Goal: Information Seeking & Learning: Learn about a topic

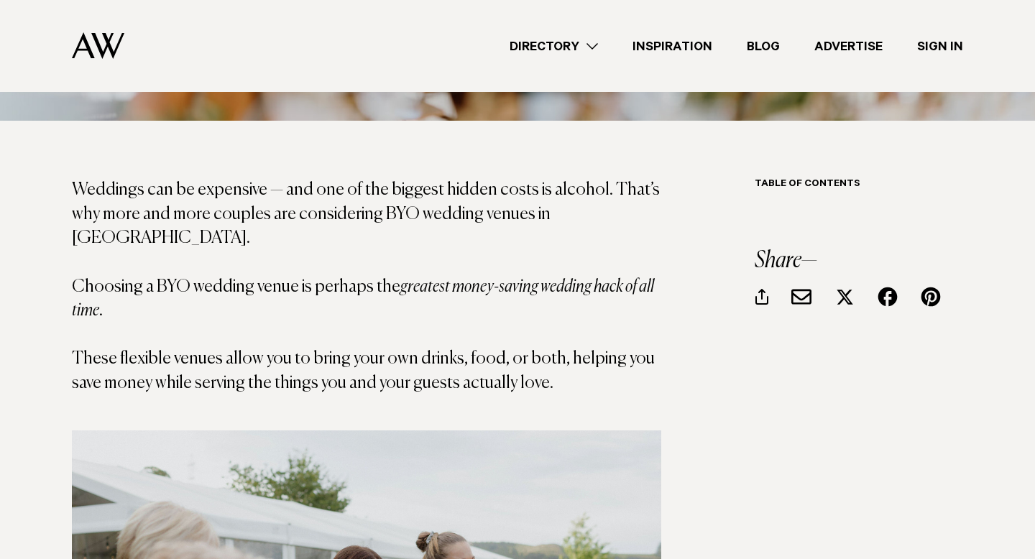
scroll to position [754, 0]
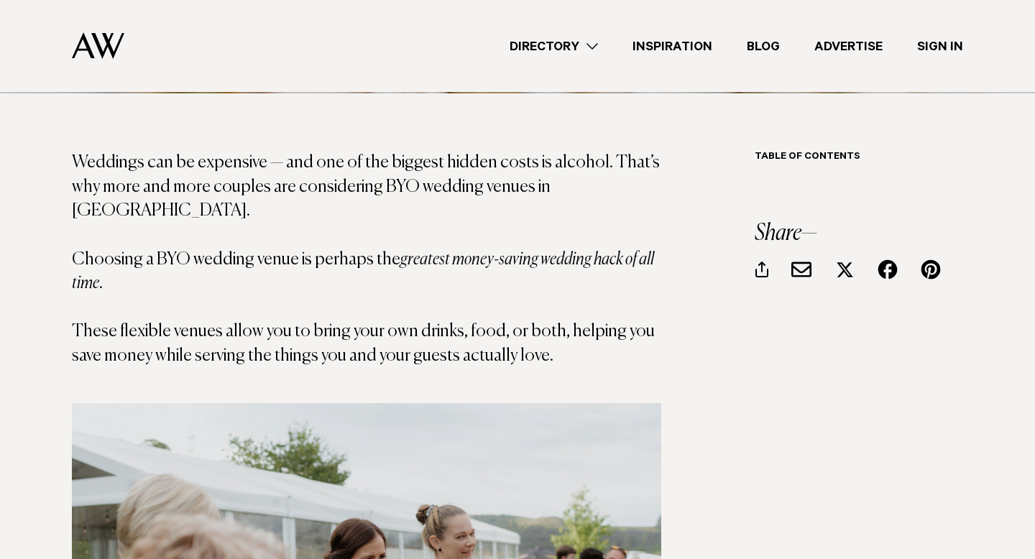
click at [669, 46] on link "Inspiration" at bounding box center [672, 46] width 114 height 19
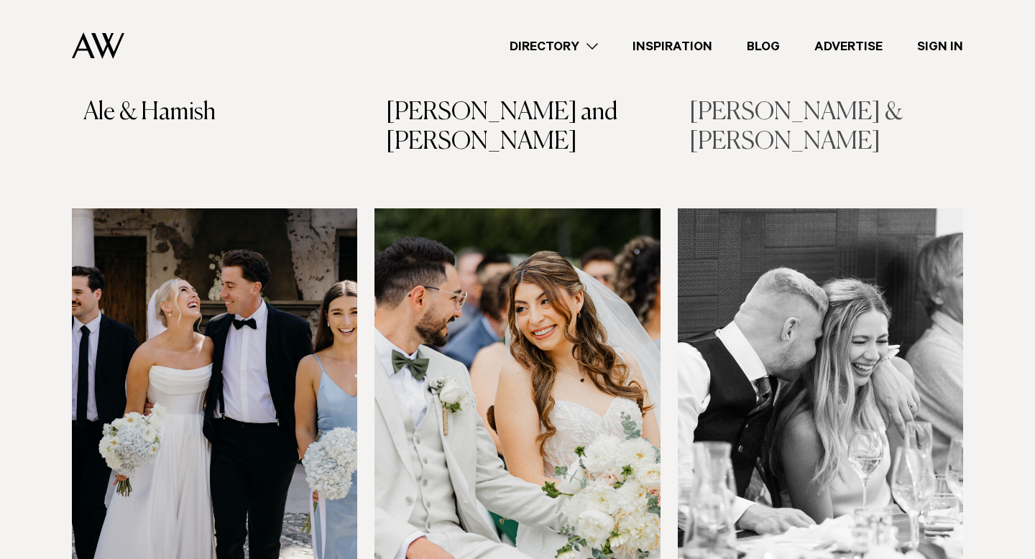
scroll to position [910, 0]
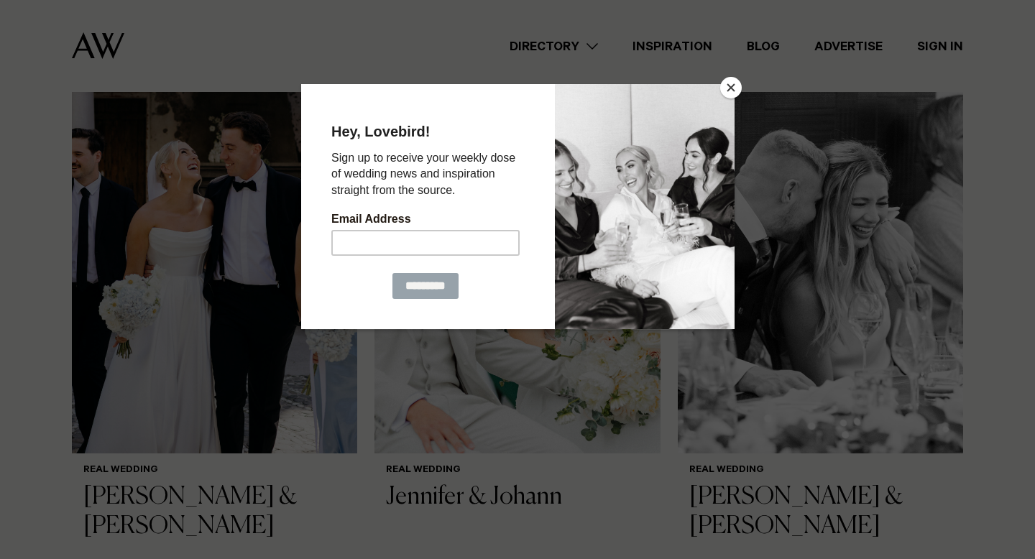
click at [729, 89] on button "Close" at bounding box center [731, 88] width 22 height 22
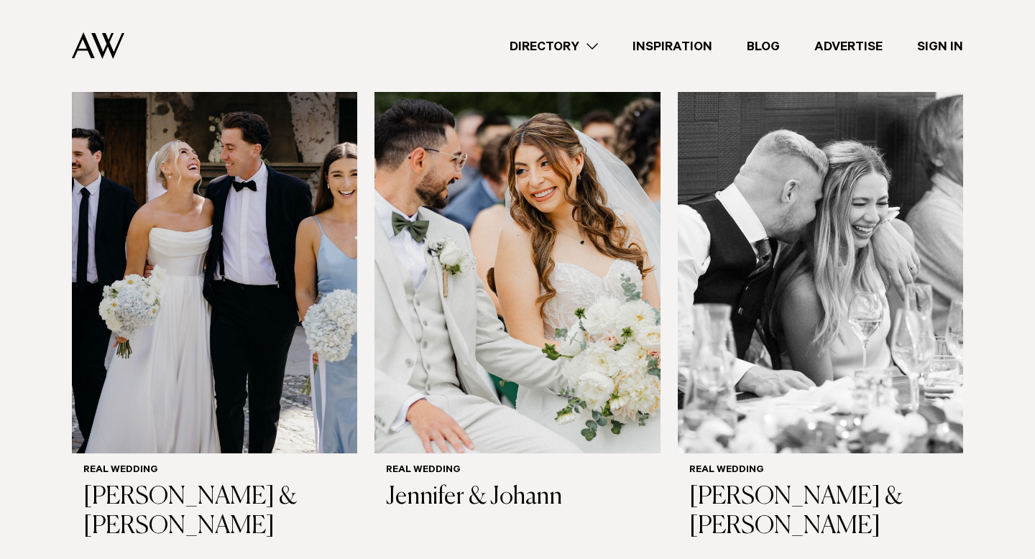
click at [594, 50] on link "Directory" at bounding box center [553, 46] width 123 height 19
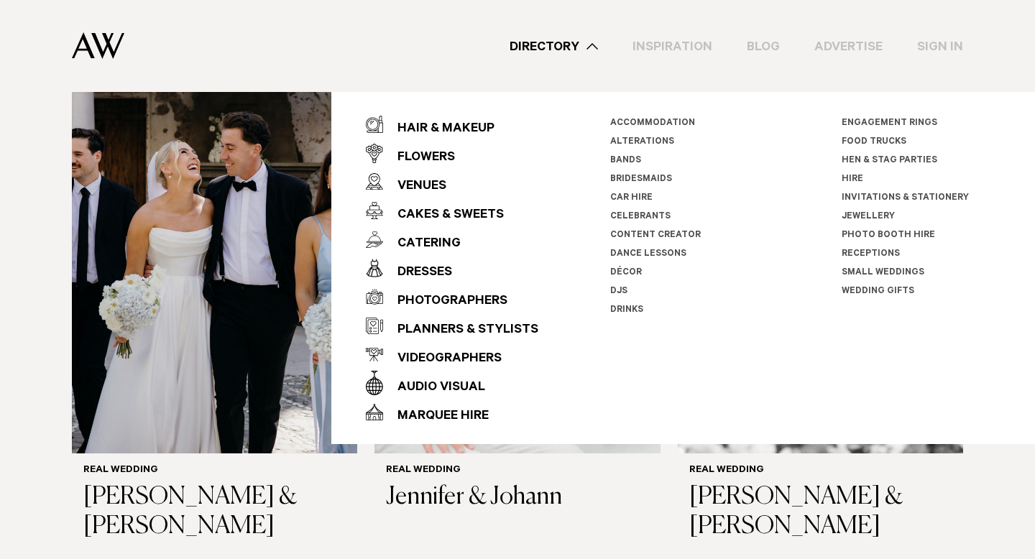
click at [891, 268] on link "Small Weddings" at bounding box center [883, 273] width 83 height 10
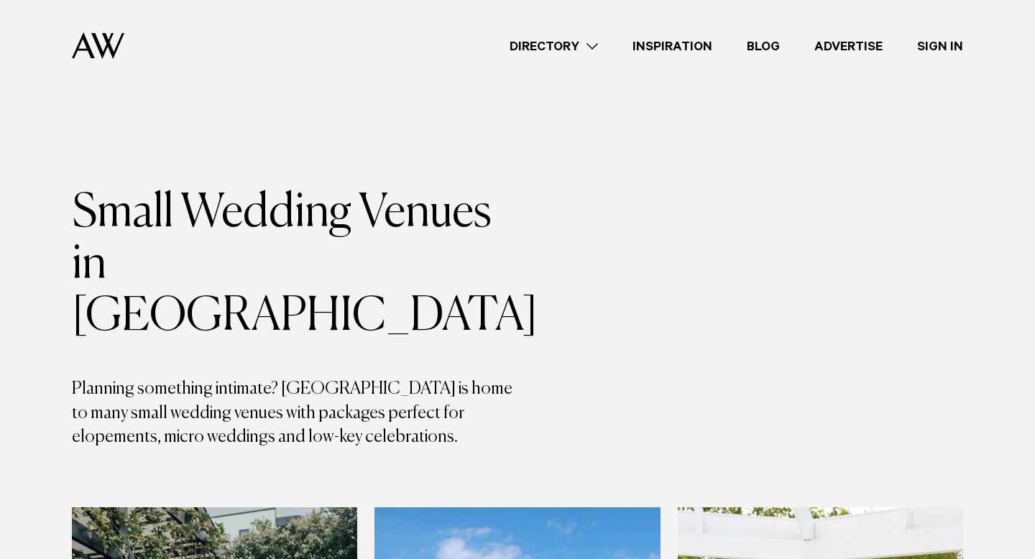
click at [588, 54] on link "Directory" at bounding box center [553, 46] width 123 height 19
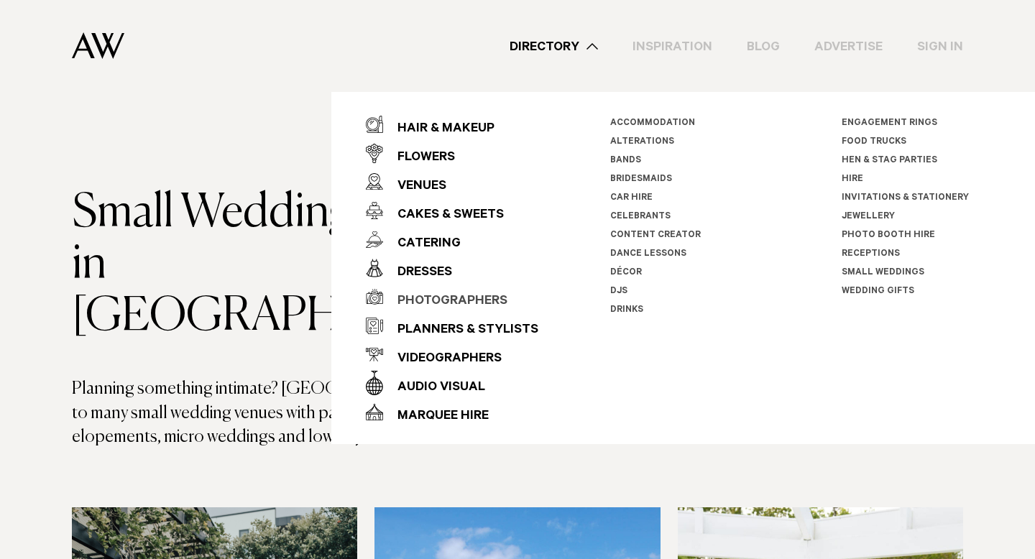
click at [478, 295] on div "Photographers" at bounding box center [445, 302] width 124 height 29
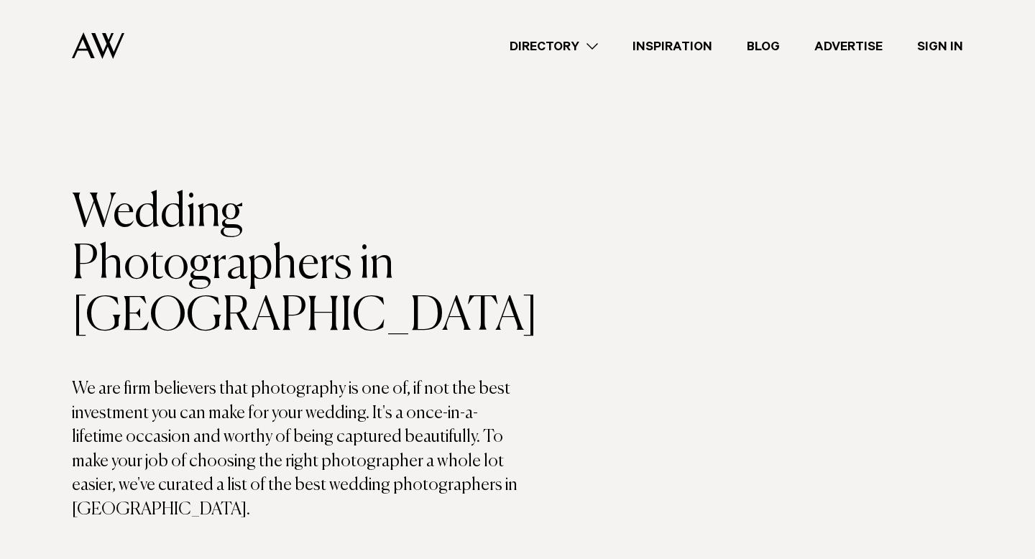
click at [593, 47] on link "Directory" at bounding box center [553, 46] width 123 height 19
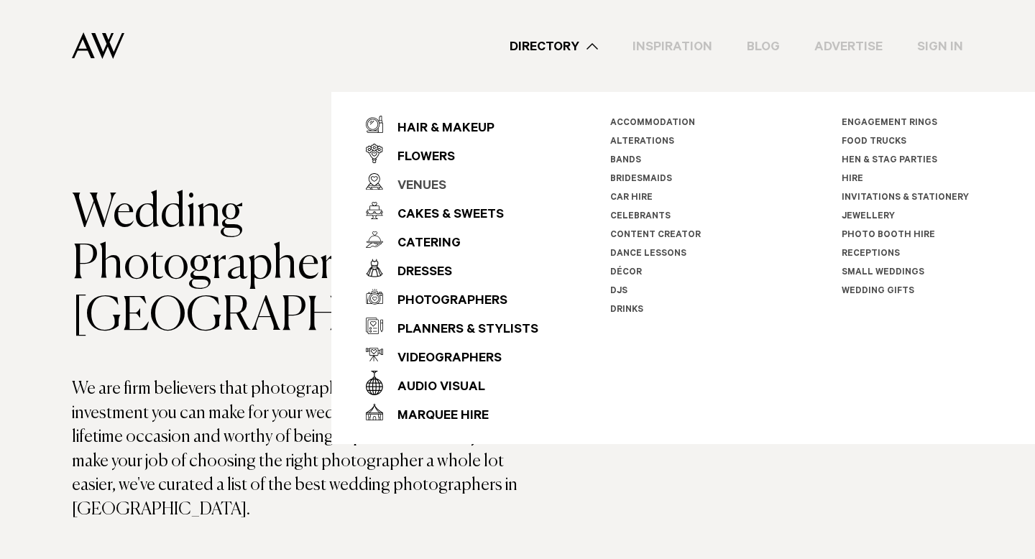
click at [432, 182] on div "Venues" at bounding box center [414, 187] width 63 height 29
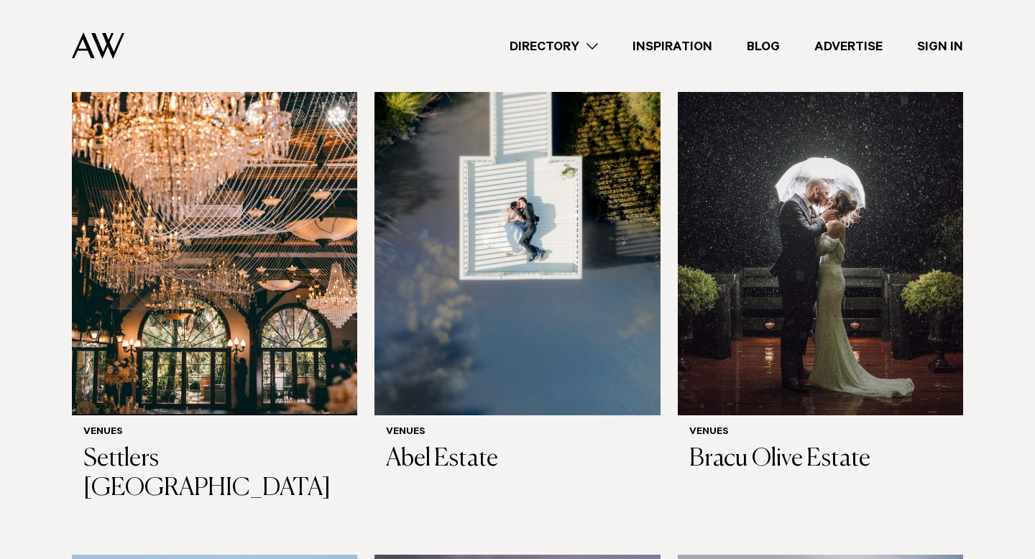
scroll to position [473, 0]
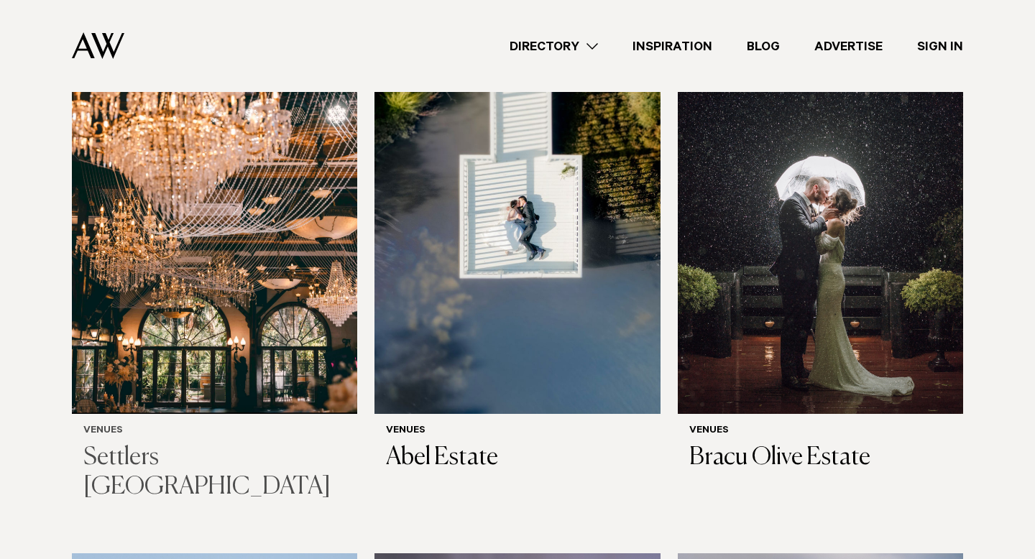
click at [252, 405] on img at bounding box center [214, 222] width 285 height 383
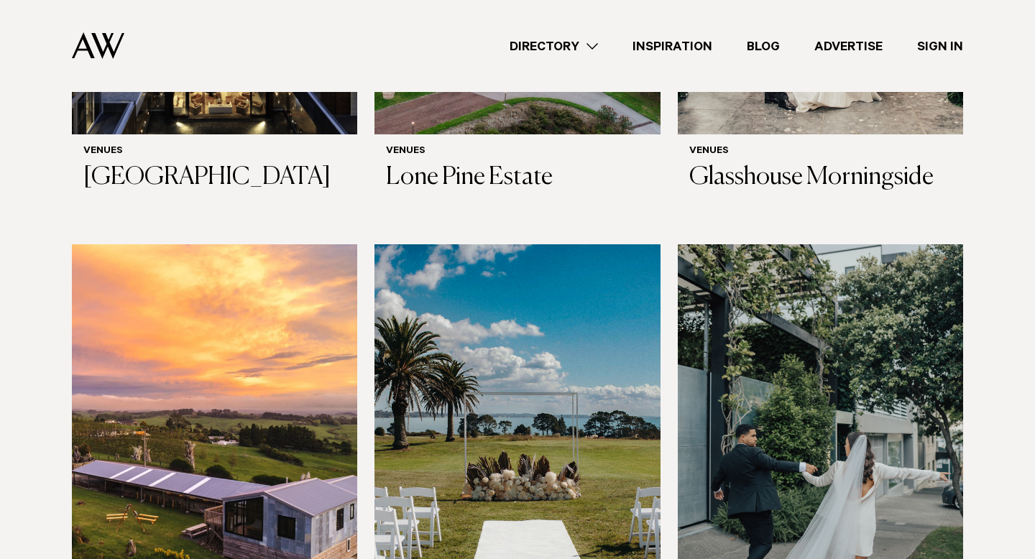
scroll to position [2502, 0]
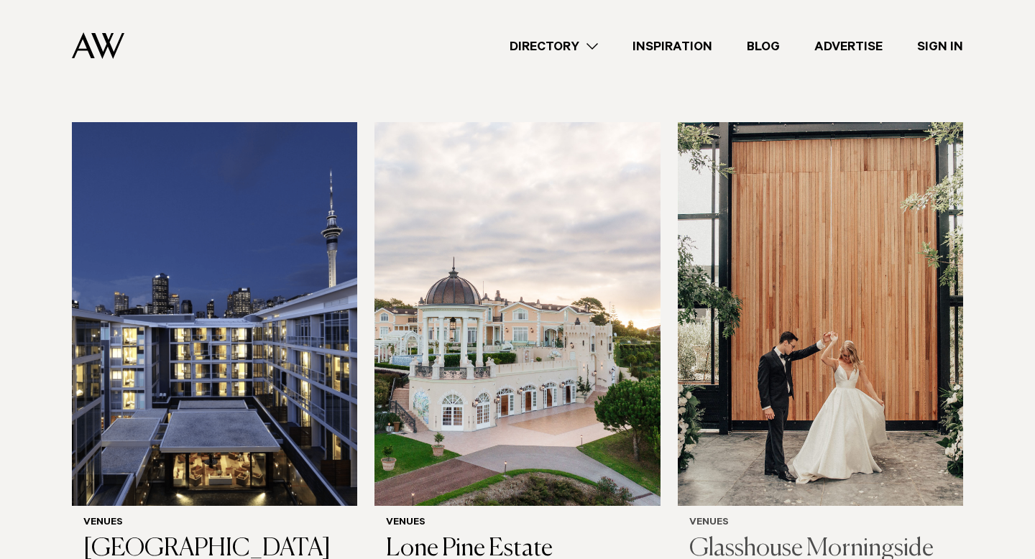
click at [754, 351] on img at bounding box center [820, 313] width 285 height 383
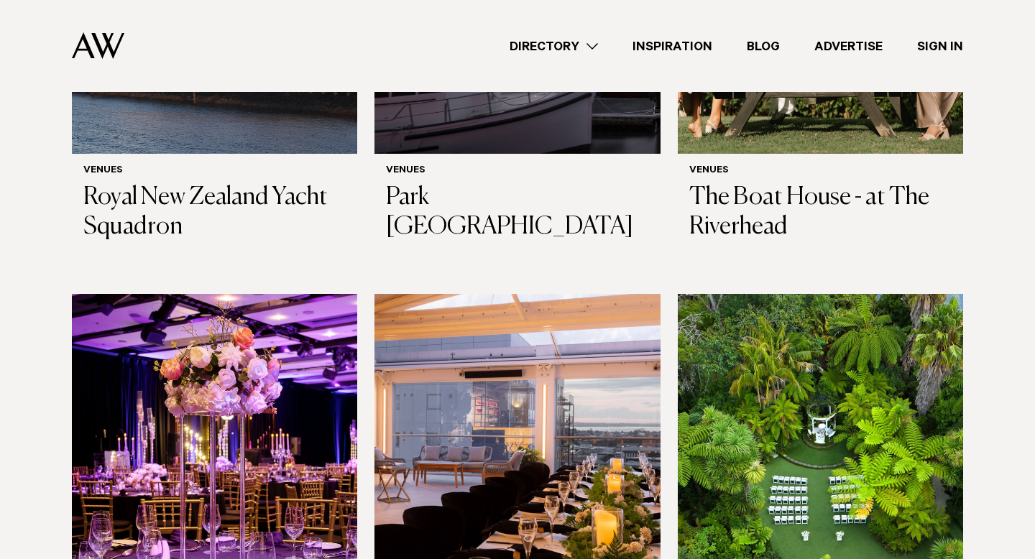
scroll to position [1182, 0]
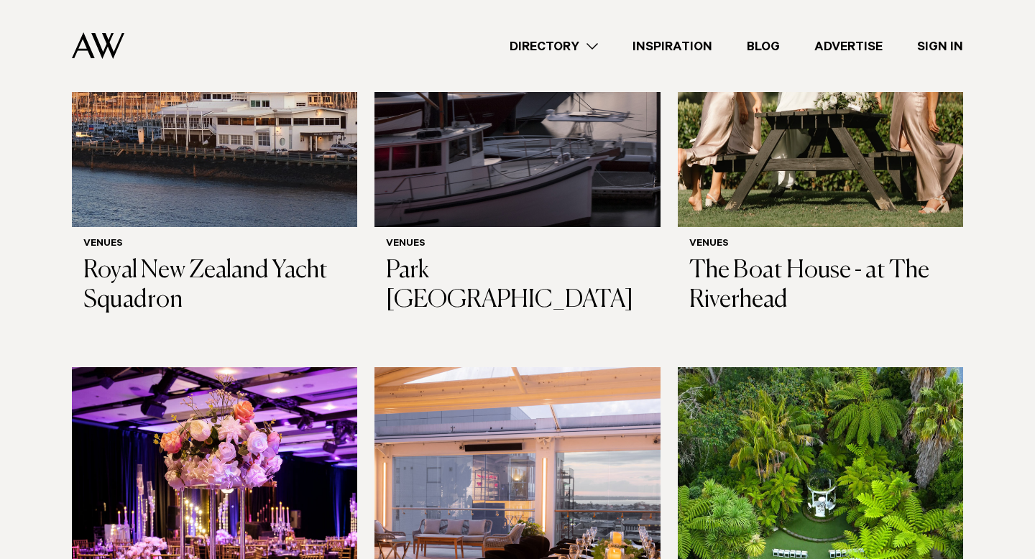
click at [594, 51] on link "Directory" at bounding box center [553, 46] width 123 height 19
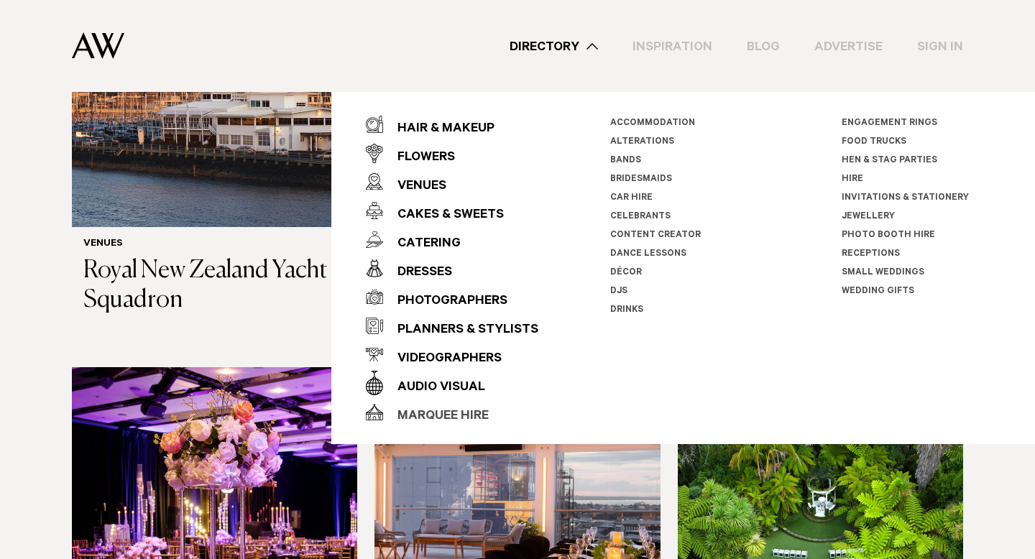
click at [438, 412] on div "Marquee Hire" at bounding box center [436, 417] width 106 height 29
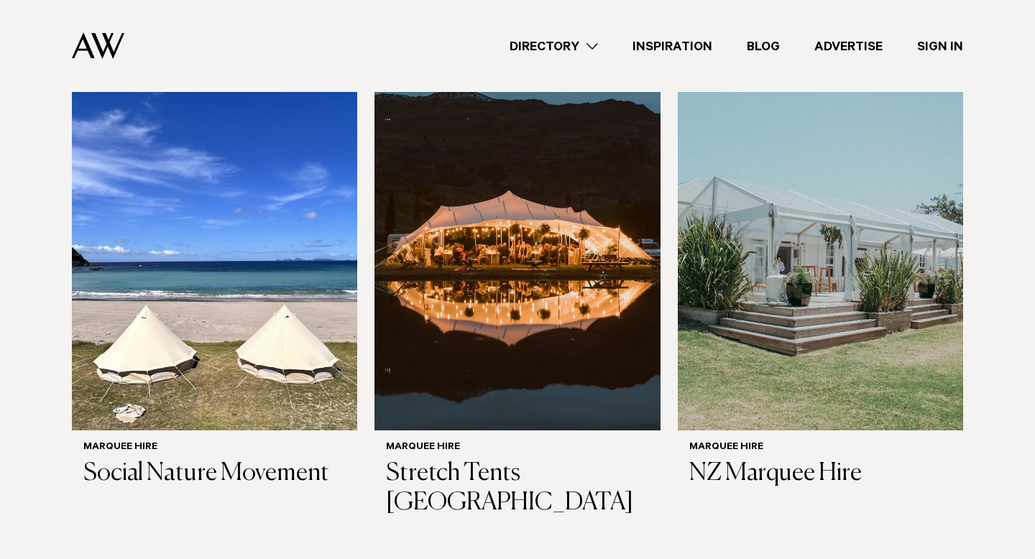
scroll to position [496, 0]
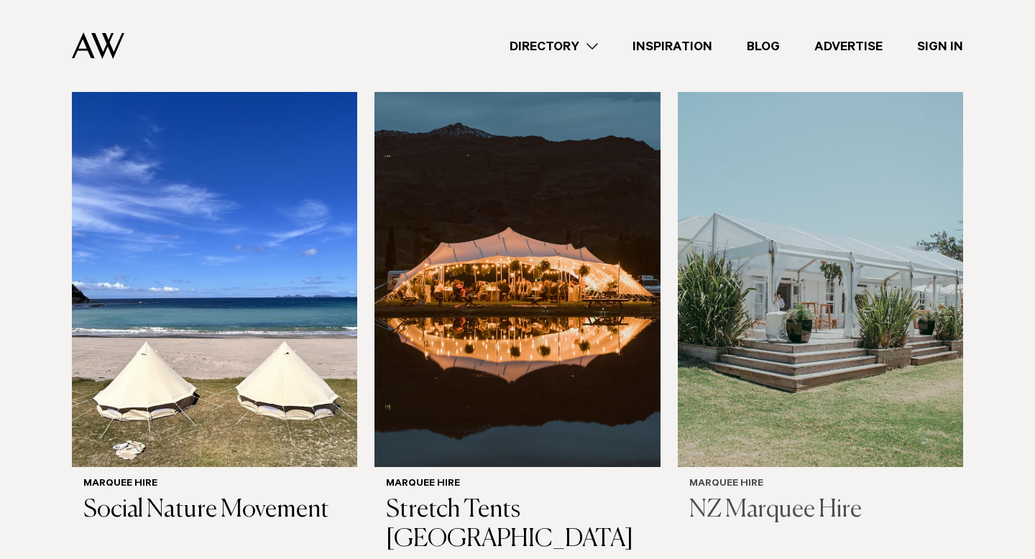
click at [838, 479] on h6 "Marquee Hire" at bounding box center [820, 485] width 262 height 12
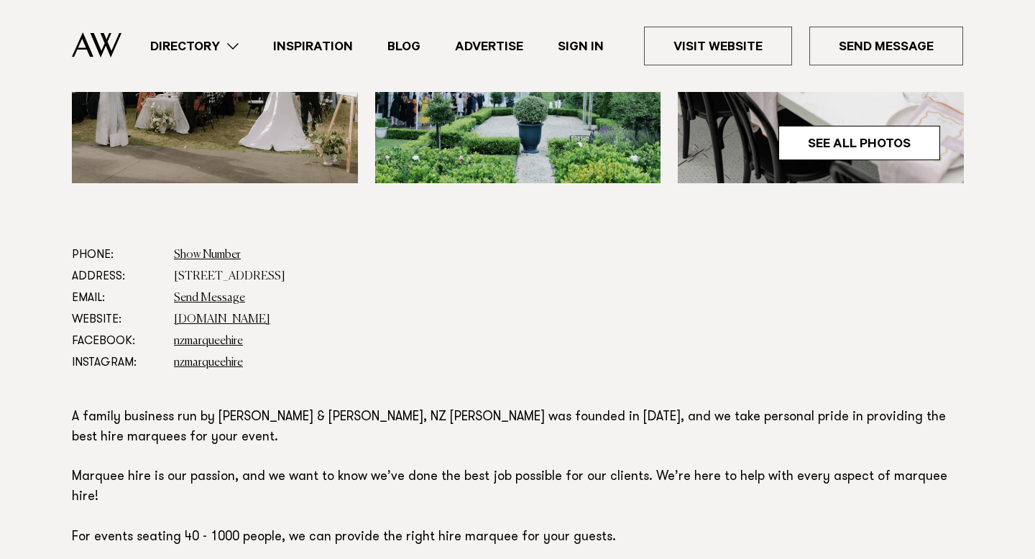
scroll to position [657, 0]
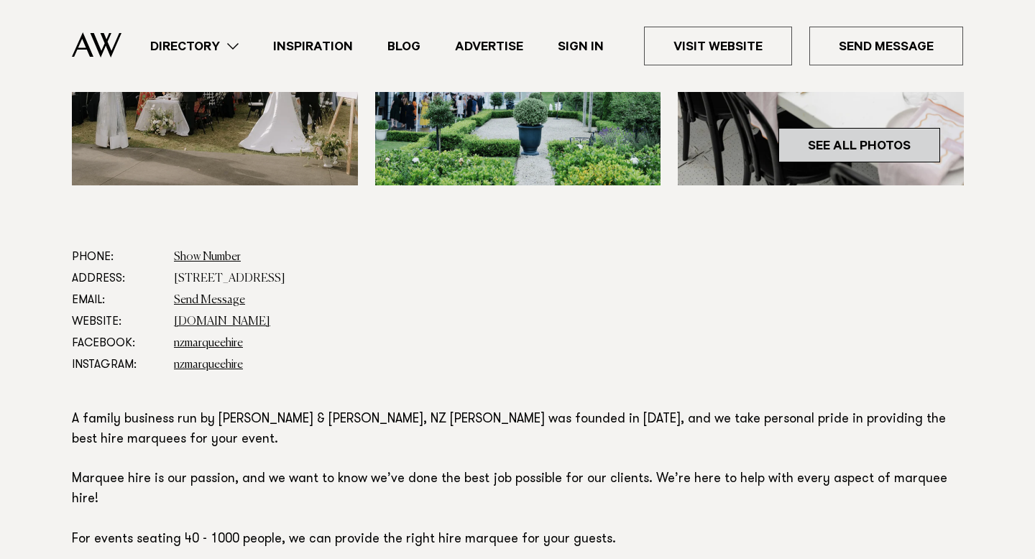
click at [887, 155] on link "See All Photos" at bounding box center [859, 145] width 162 height 35
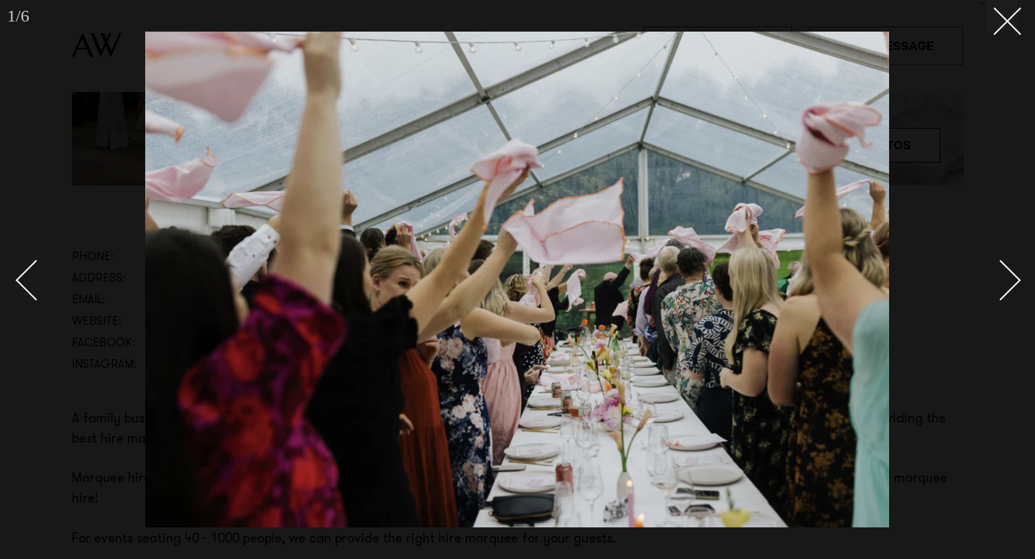
click at [990, 304] on link at bounding box center [992, 280] width 50 height 72
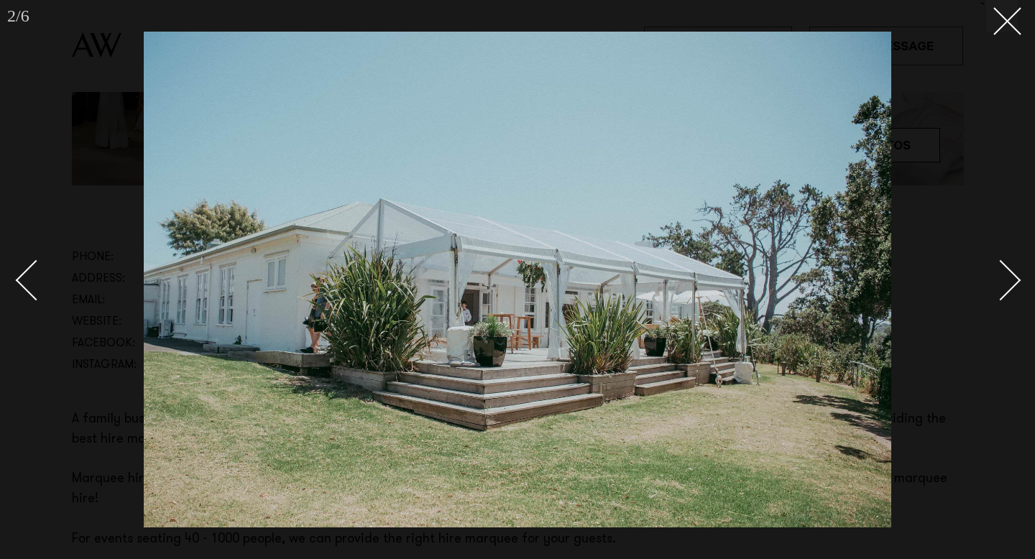
click at [1006, 47] on div at bounding box center [517, 279] width 1035 height 559
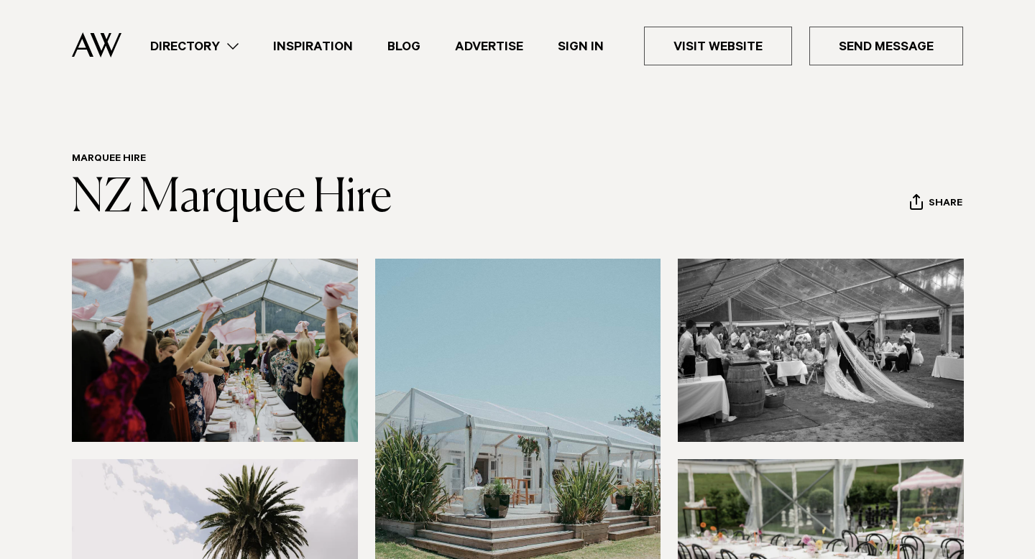
click at [244, 41] on link "Directory" at bounding box center [194, 46] width 123 height 19
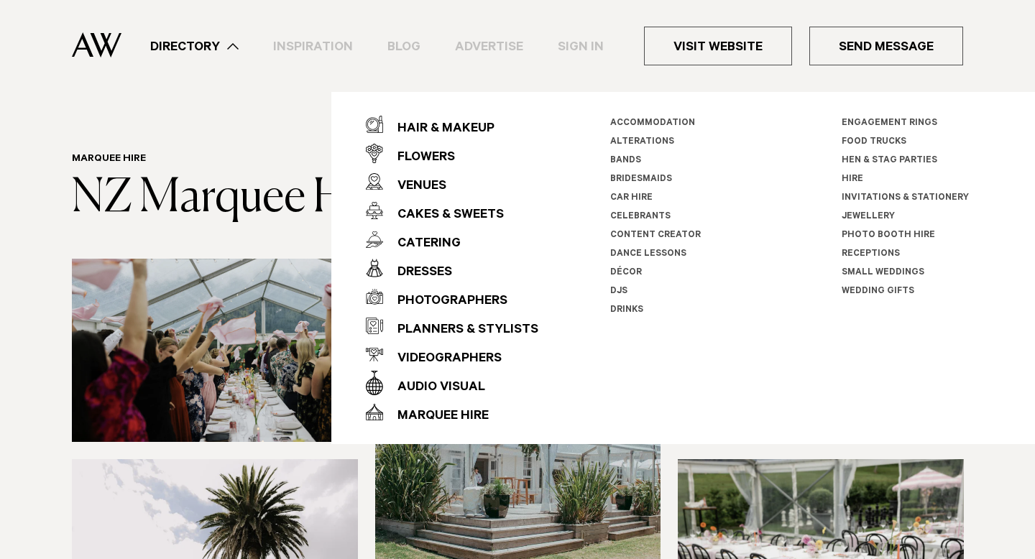
click at [881, 196] on link "Invitations & Stationery" at bounding box center [905, 198] width 127 height 10
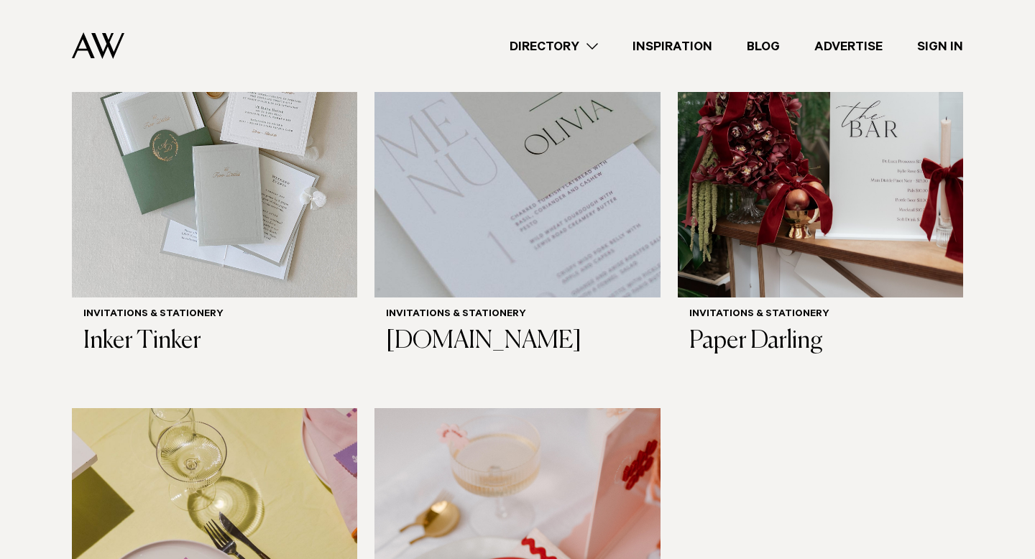
scroll to position [667, 0]
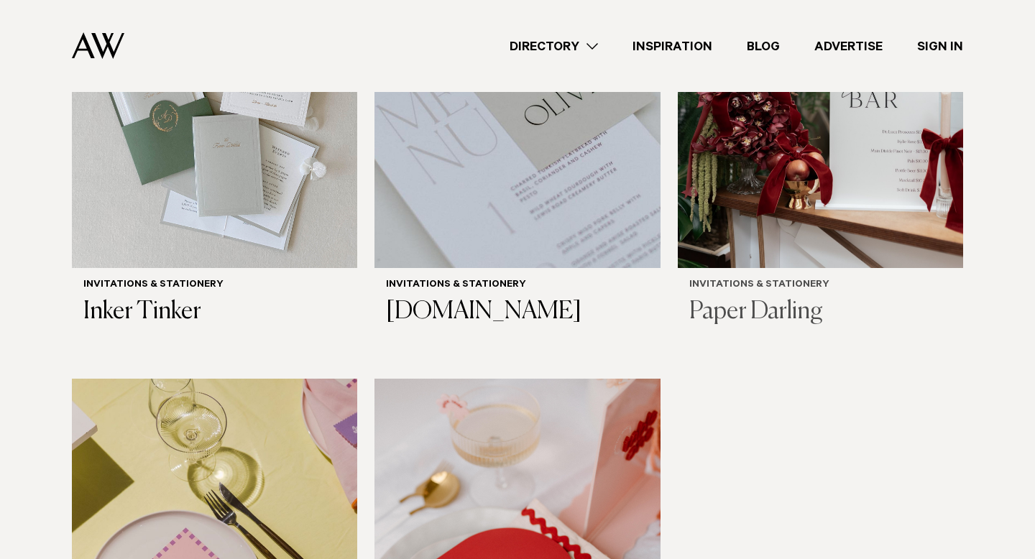
click at [758, 298] on h3 "Paper Darling" at bounding box center [820, 312] width 262 height 29
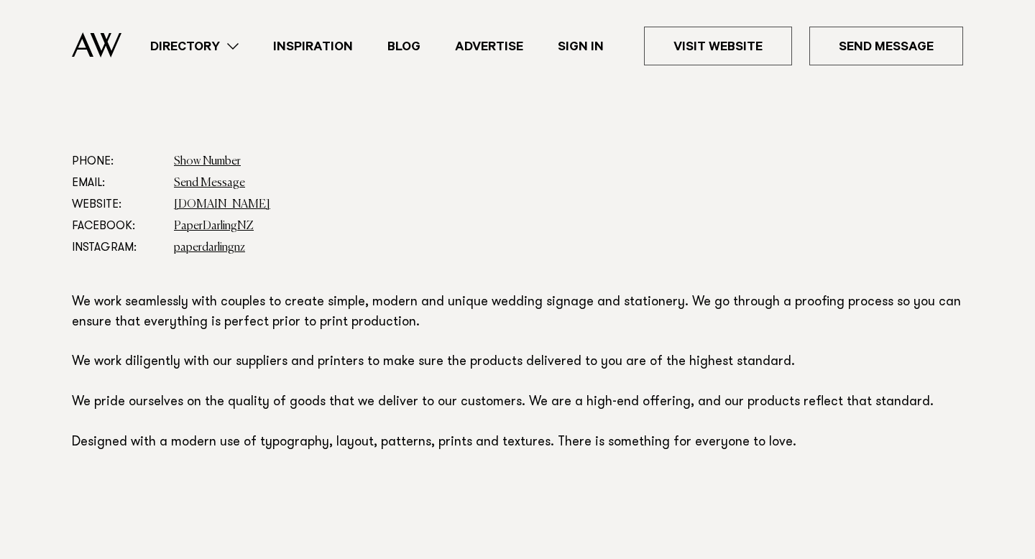
scroll to position [739, 0]
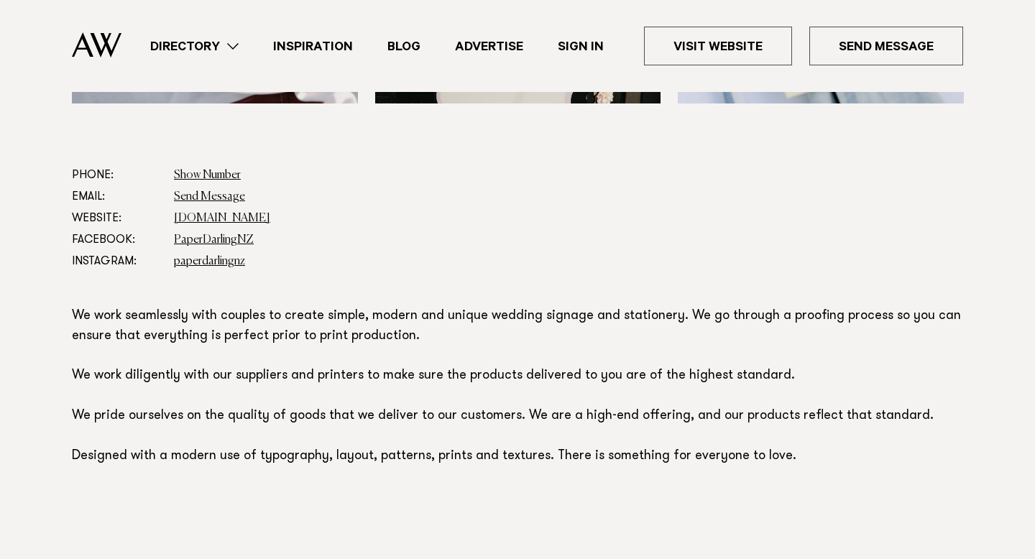
click at [572, 331] on p "We work seamlessly with couples to create simple, modern and unique wedding sig…" at bounding box center [517, 387] width 891 height 160
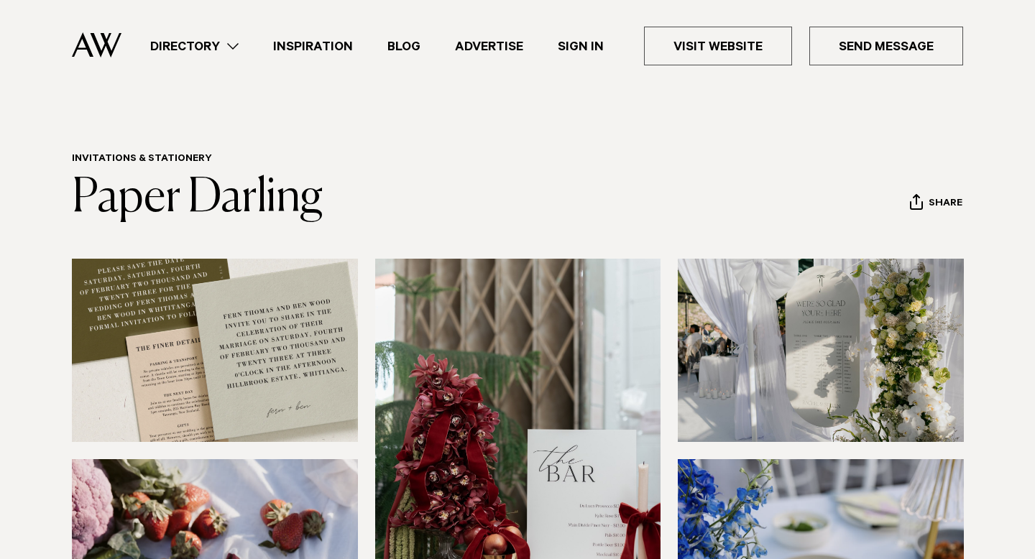
click at [114, 35] on img at bounding box center [97, 44] width 50 height 25
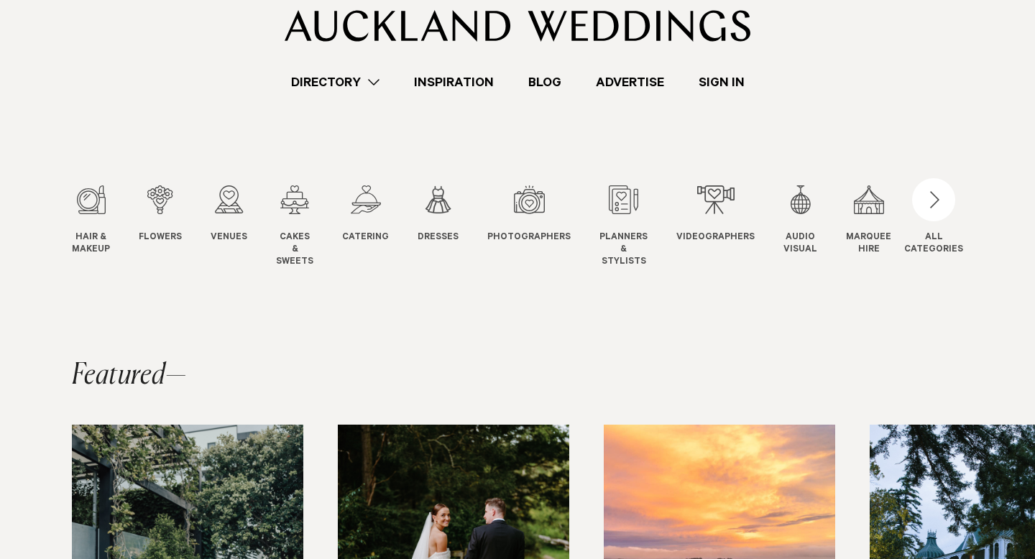
scroll to position [48, 0]
click at [934, 240] on div "ALL CATEGORIES" at bounding box center [933, 243] width 59 height 24
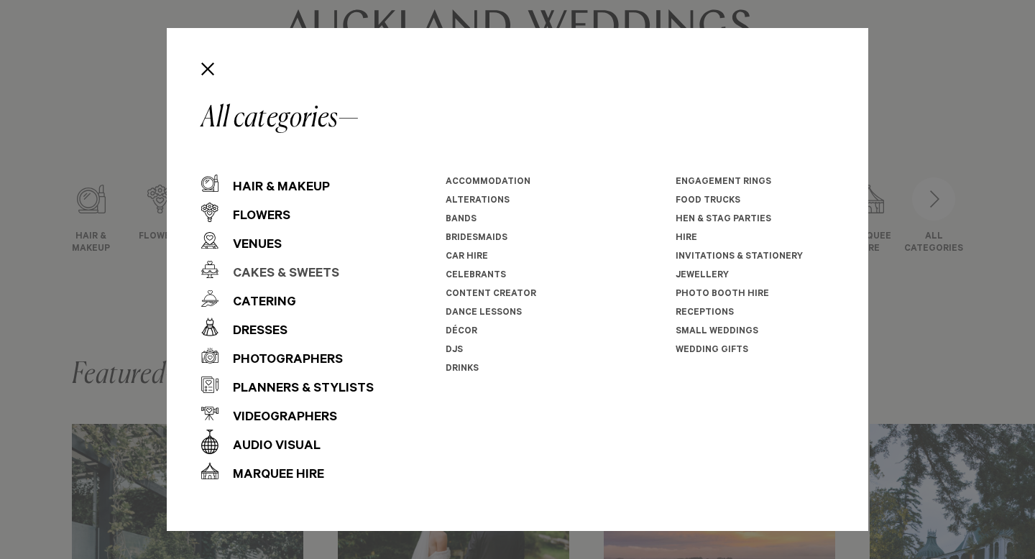
click at [270, 265] on div "Cakes & Sweets" at bounding box center [279, 274] width 121 height 29
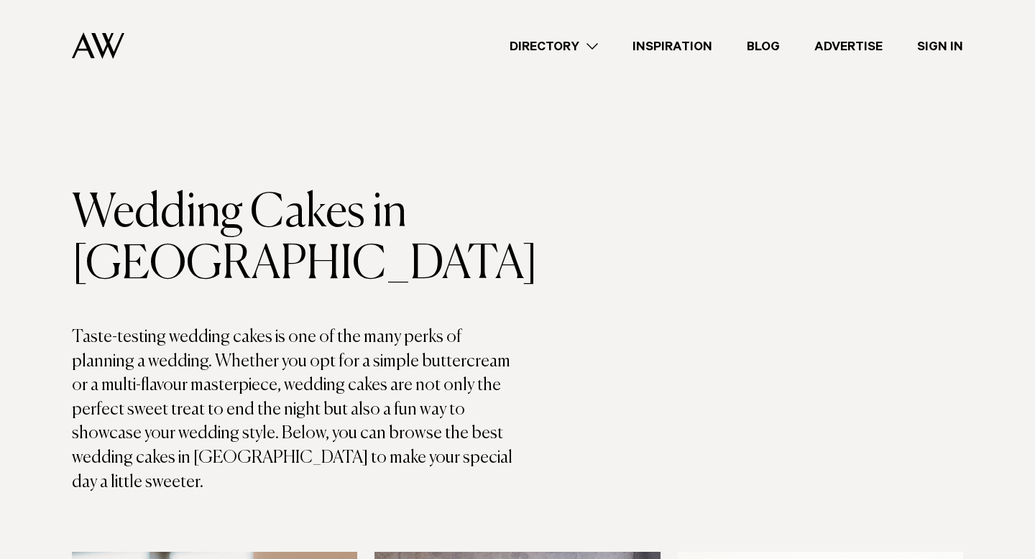
click at [533, 48] on link "Directory" at bounding box center [553, 46] width 123 height 19
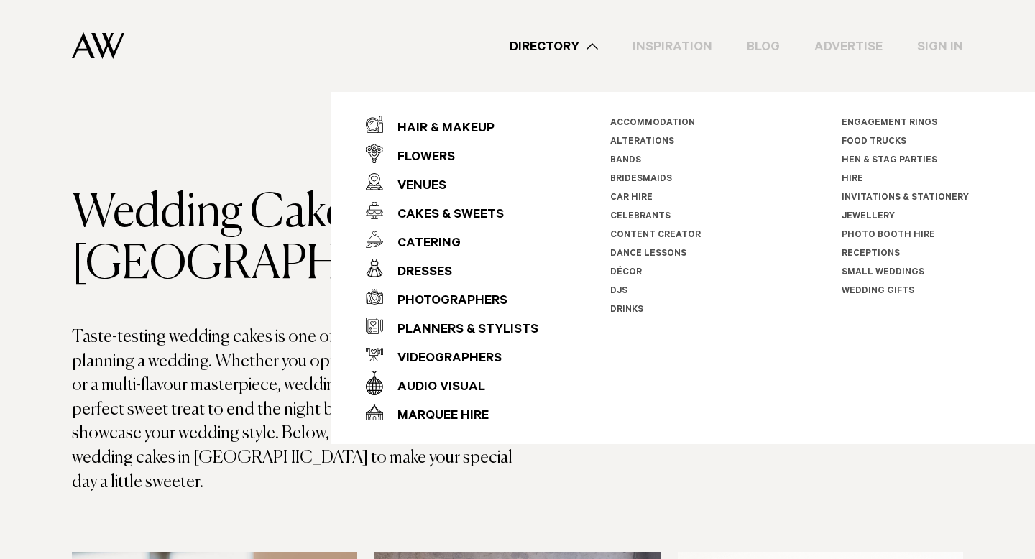
click at [533, 48] on link "Directory" at bounding box center [553, 46] width 123 height 19
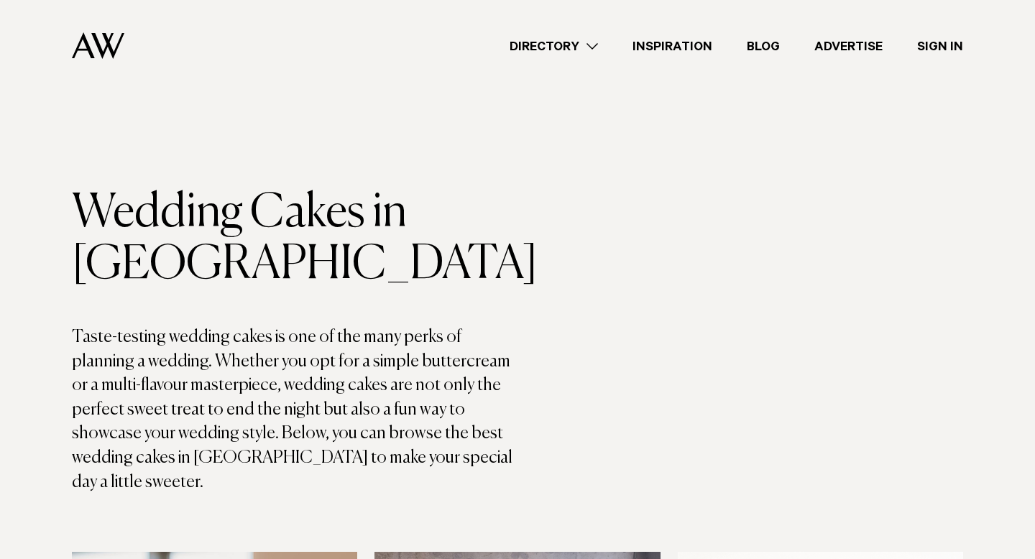
click at [94, 50] on img at bounding box center [98, 45] width 52 height 27
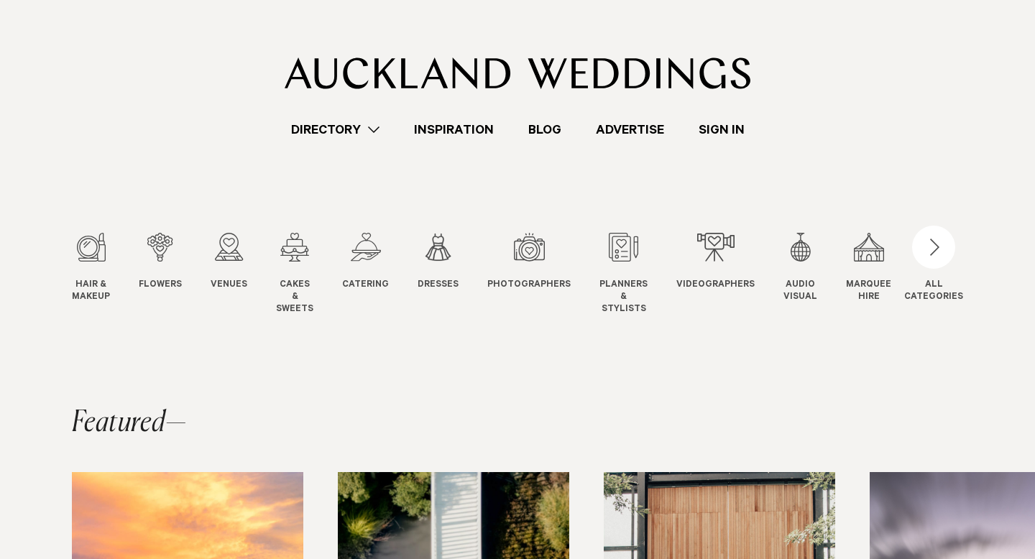
click at [479, 132] on link "Inspiration" at bounding box center [454, 129] width 114 height 19
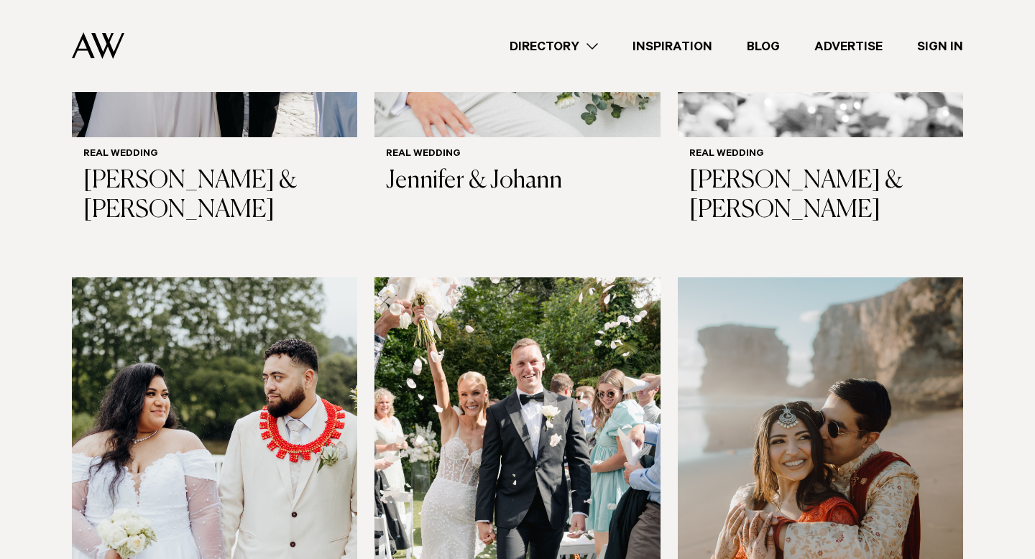
scroll to position [1384, 0]
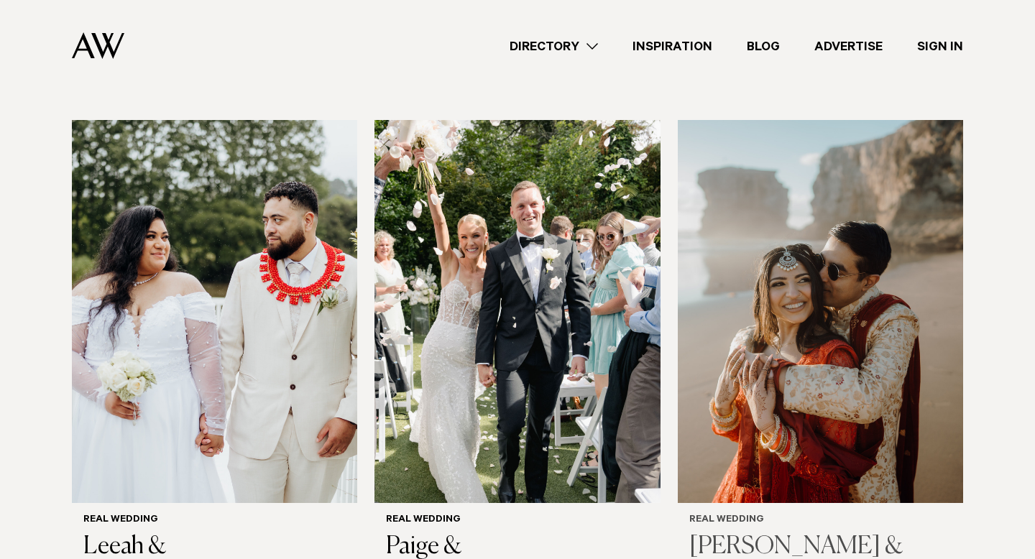
click at [759, 324] on img at bounding box center [820, 311] width 285 height 383
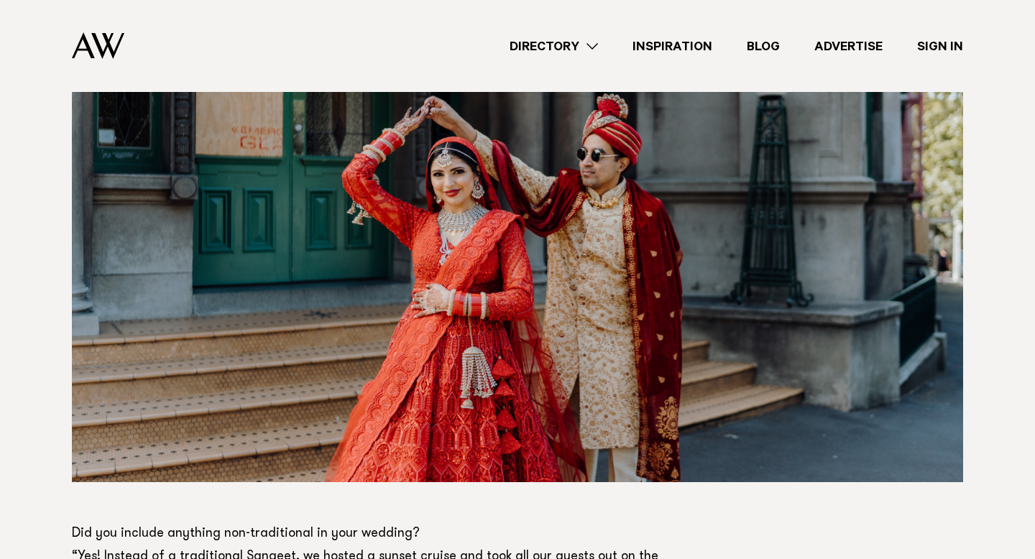
scroll to position [7313, 0]
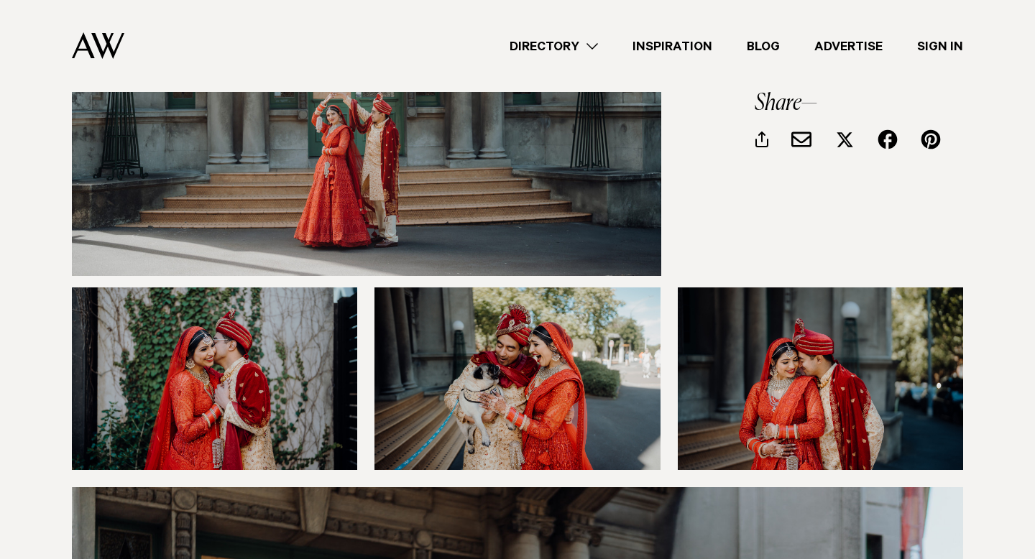
click at [576, 53] on link "Directory" at bounding box center [553, 46] width 123 height 19
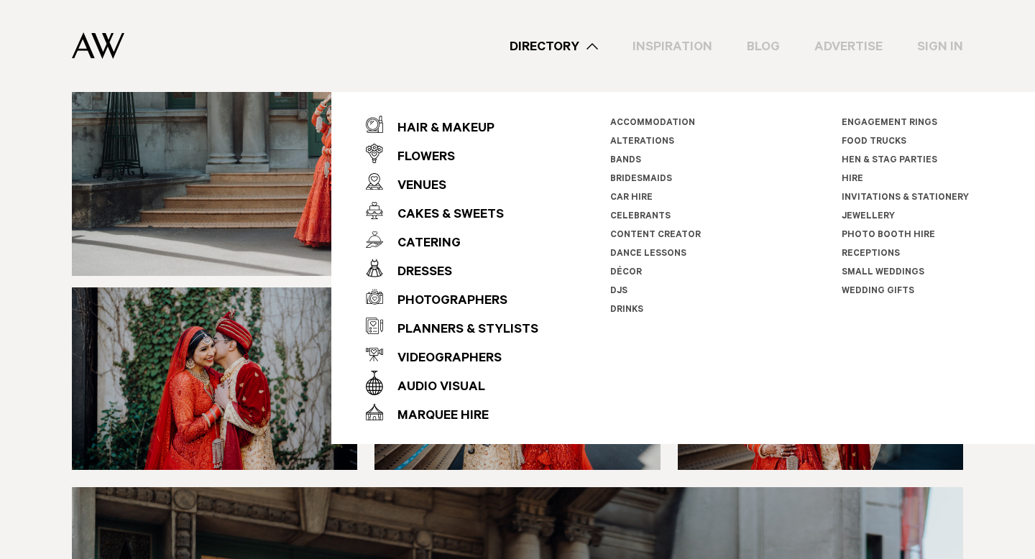
click at [620, 269] on link "Décor" at bounding box center [626, 273] width 32 height 10
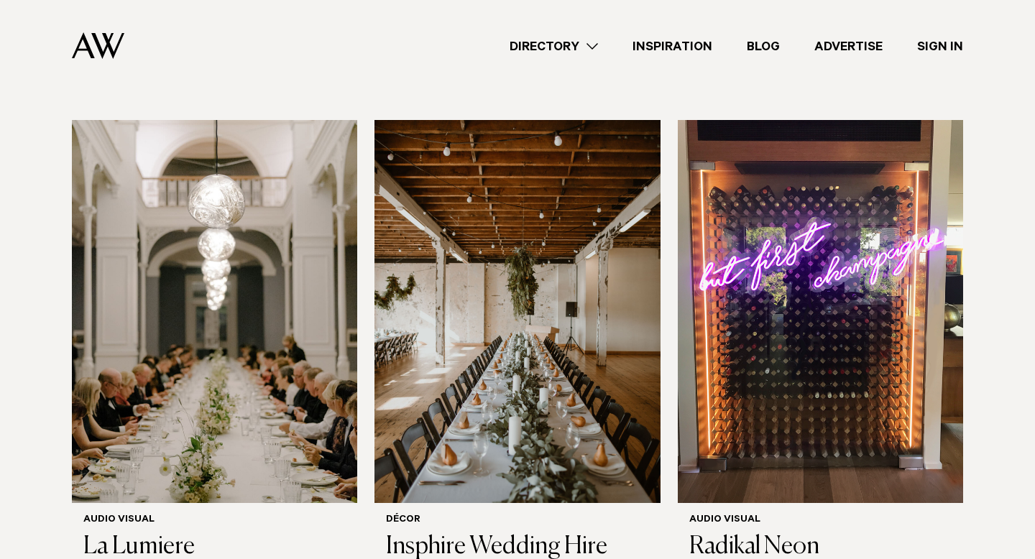
scroll to position [470, 0]
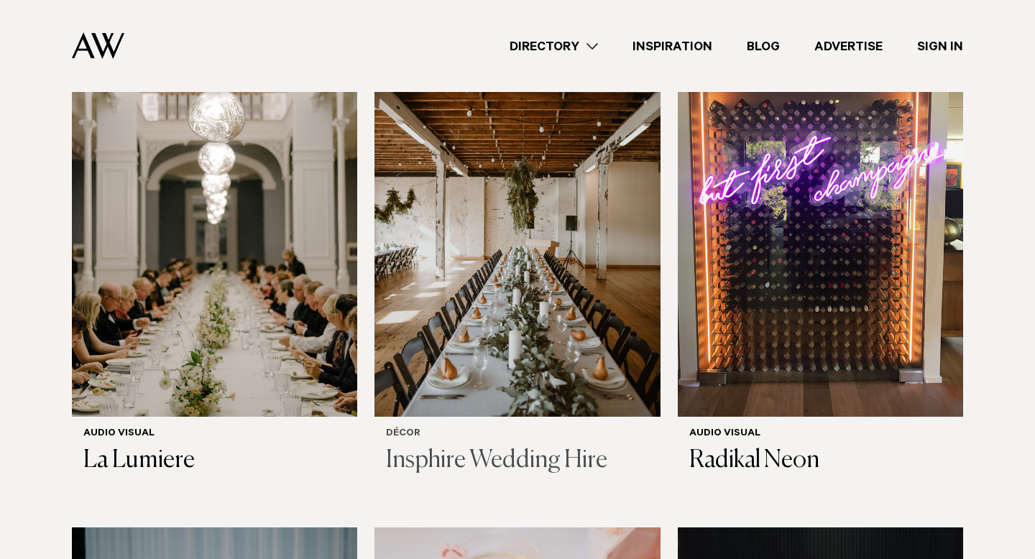
click at [556, 446] on h3 "Insphire Wedding Hire" at bounding box center [517, 460] width 262 height 29
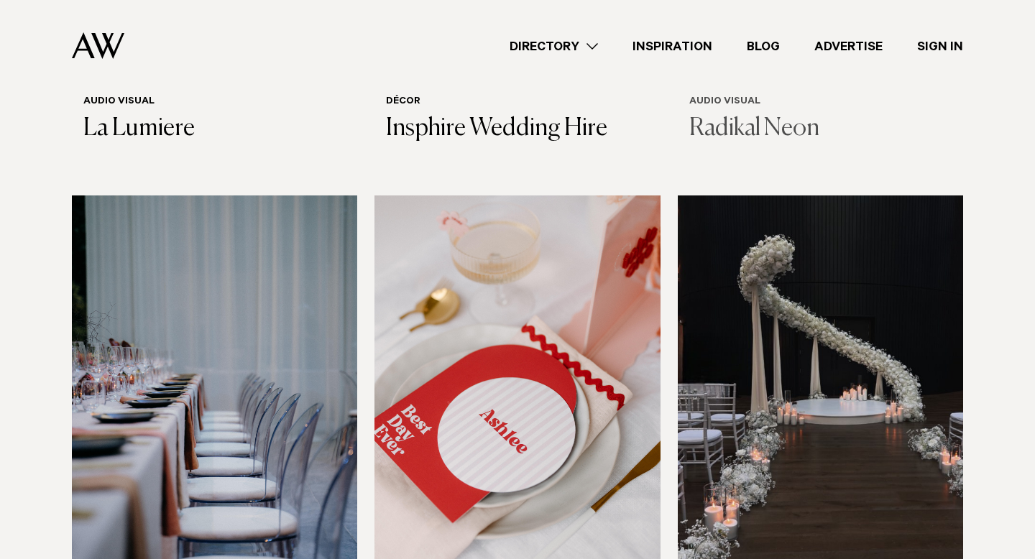
scroll to position [989, 0]
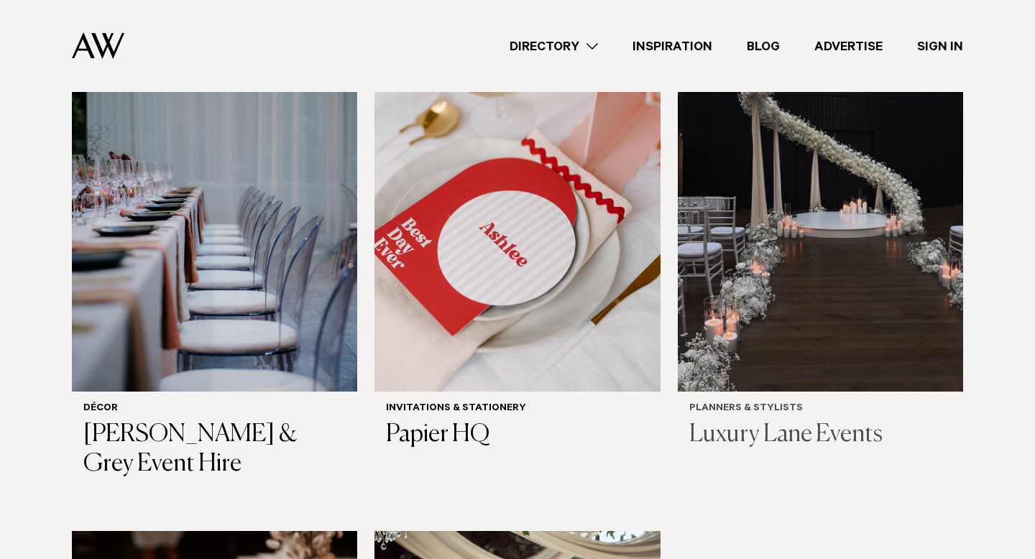
click at [863, 420] on h3 "Luxury Lane Events" at bounding box center [820, 434] width 262 height 29
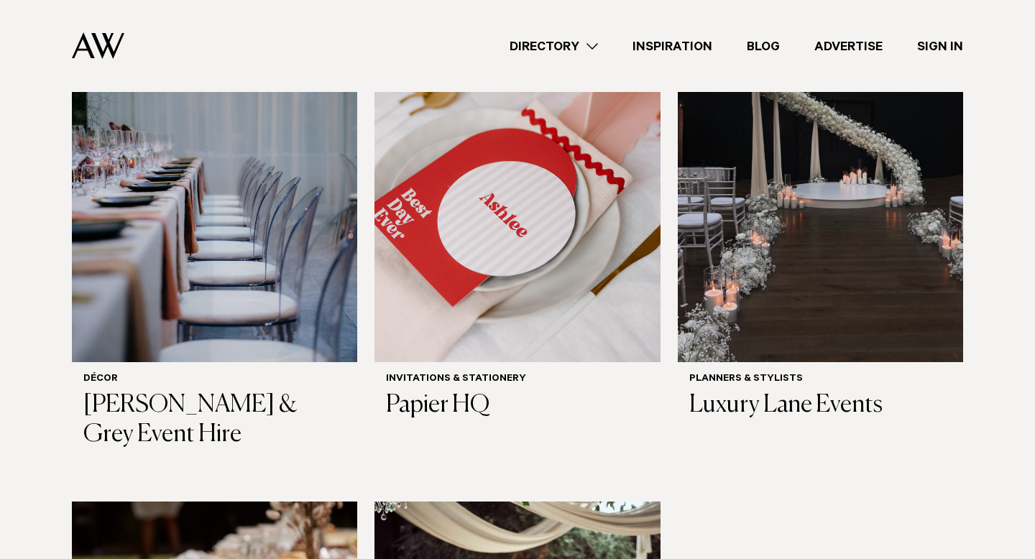
scroll to position [1028, 0]
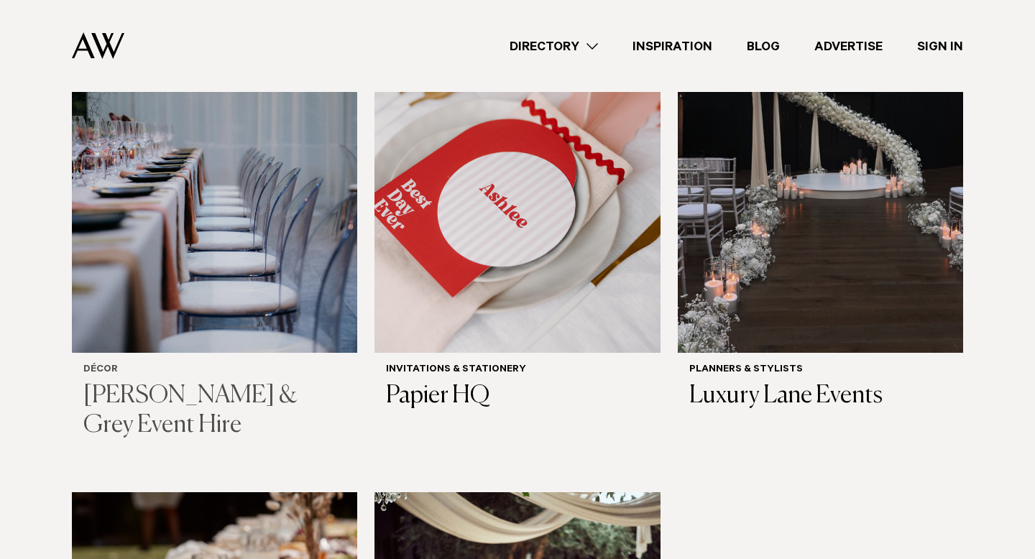
click at [298, 382] on h3 "Darby & Grey Event Hire" at bounding box center [214, 411] width 262 height 59
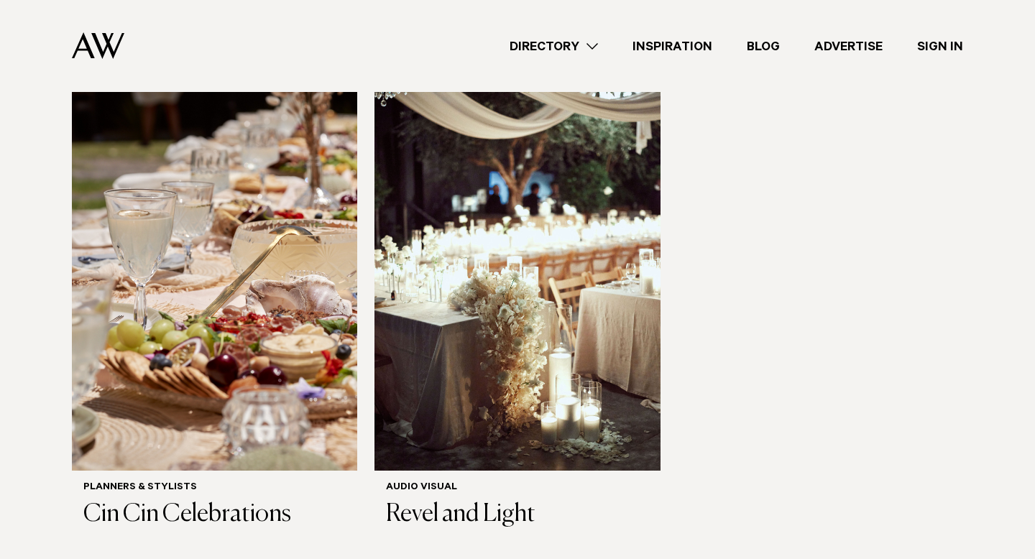
scroll to position [1472, 0]
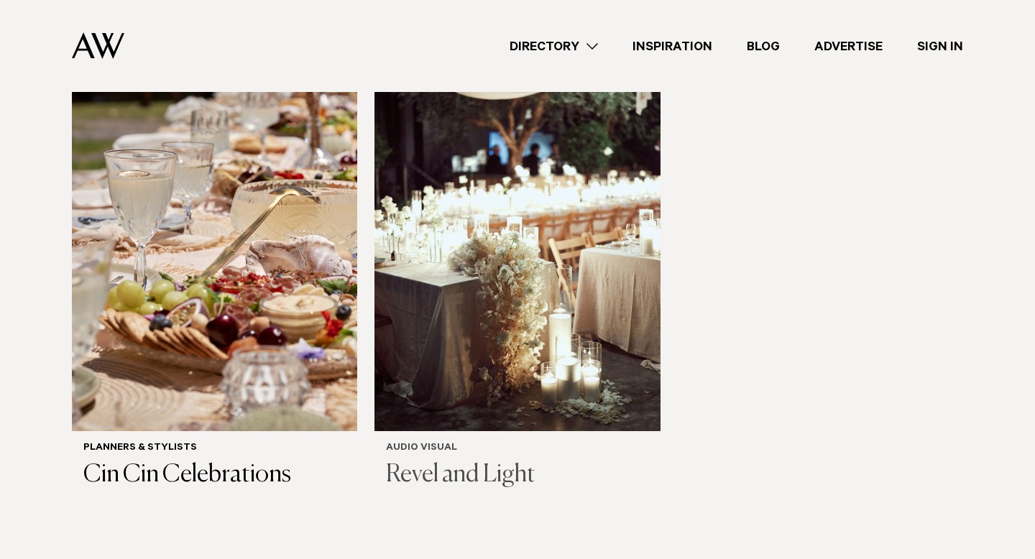
click at [527, 461] on h3 "Revel and Light" at bounding box center [517, 475] width 262 height 29
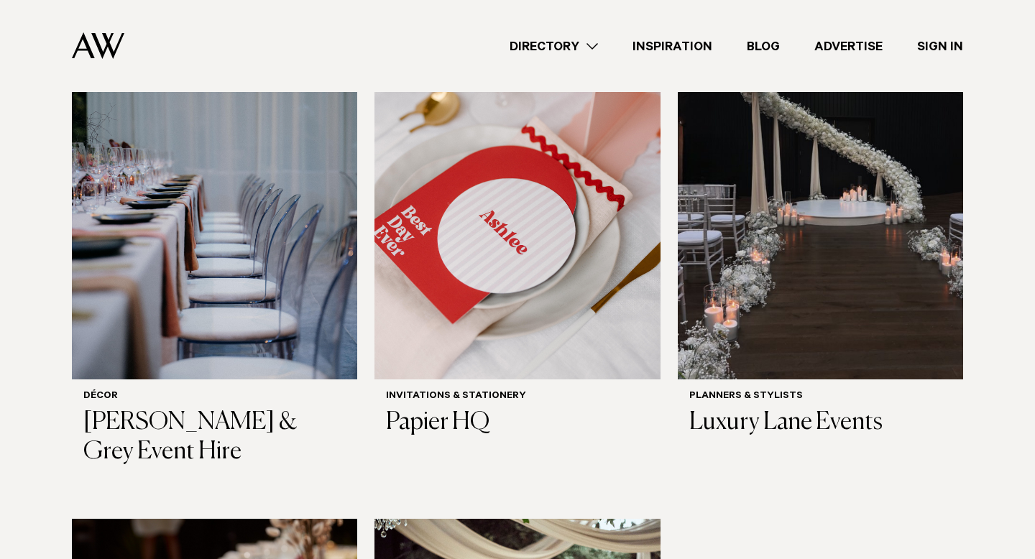
scroll to position [1016, 0]
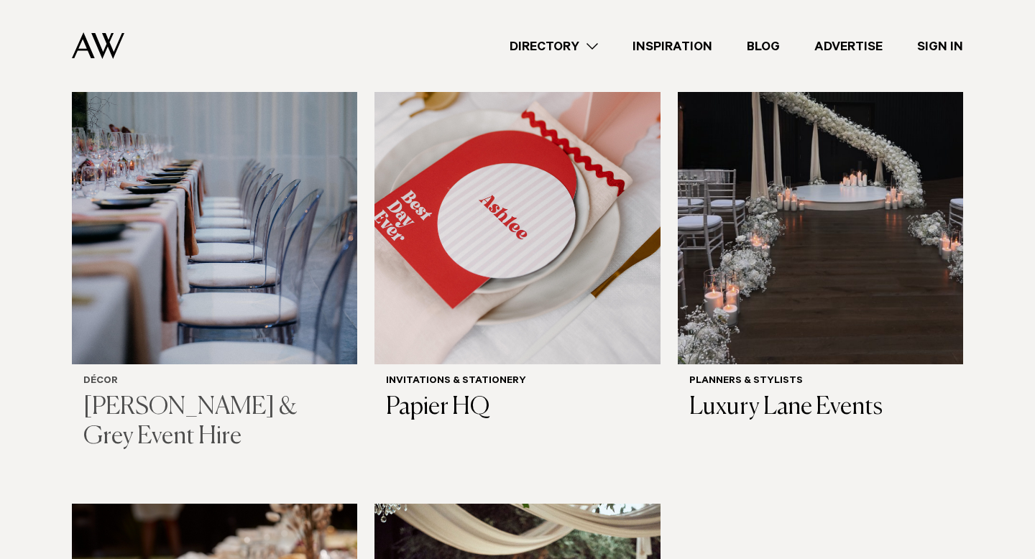
click at [277, 394] on h3 "Darby & Grey Event Hire" at bounding box center [214, 422] width 262 height 59
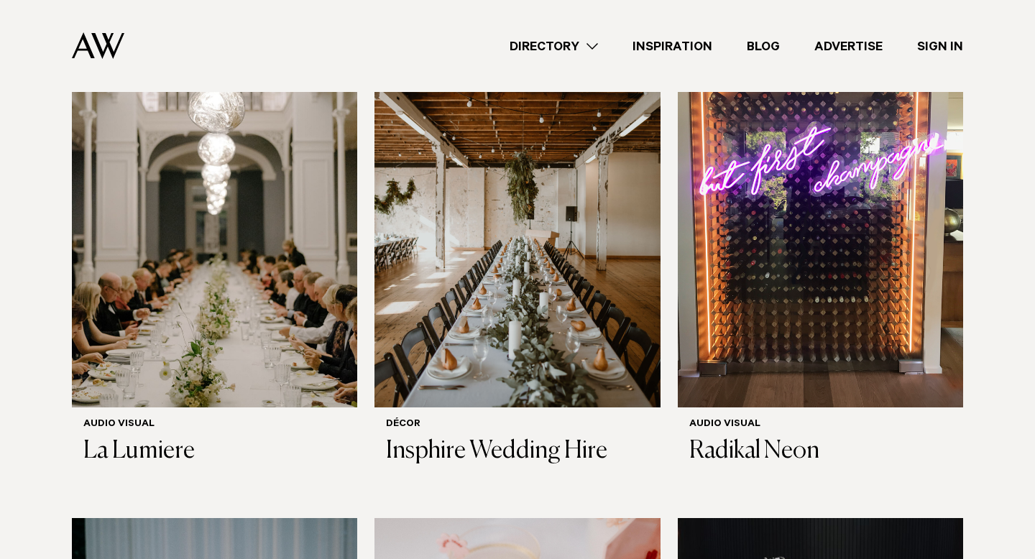
scroll to position [496, 0]
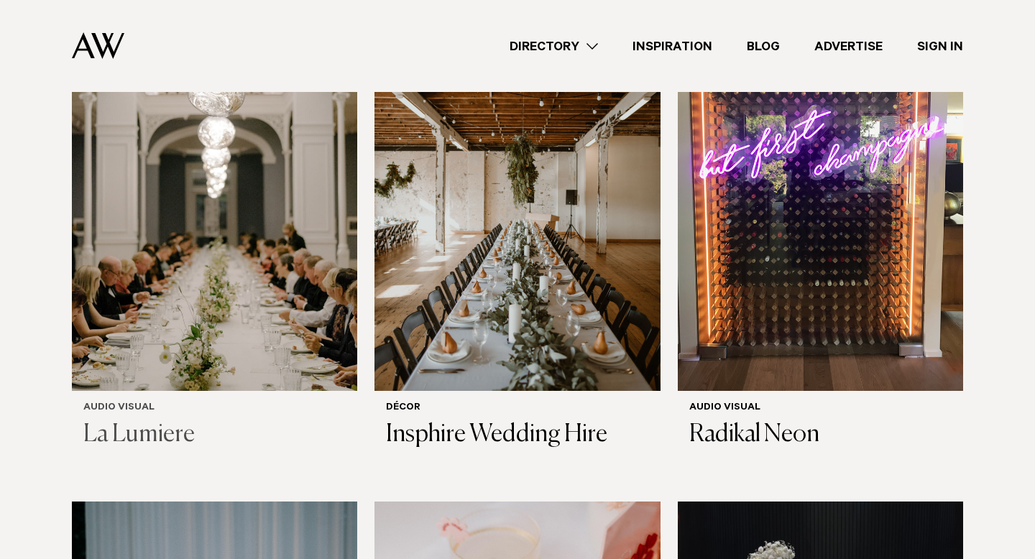
click at [157, 420] on h3 "La Lumiere" at bounding box center [214, 434] width 262 height 29
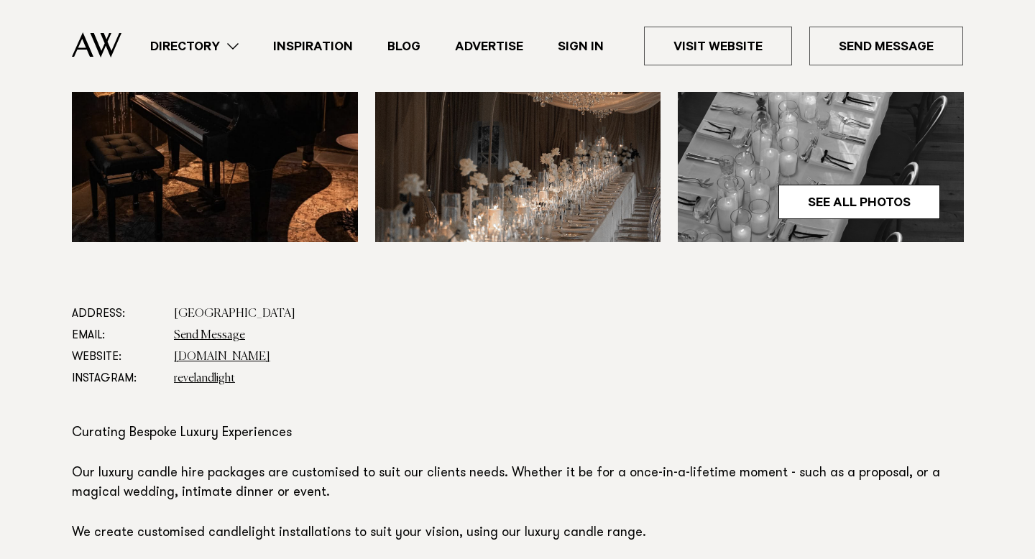
scroll to position [687, 0]
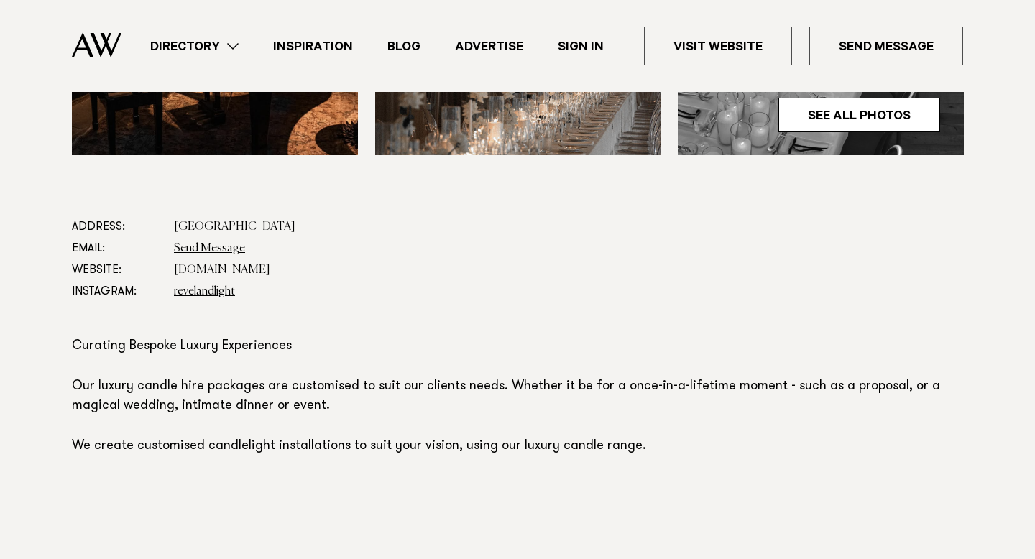
click at [573, 290] on dd "revelandlight" at bounding box center [568, 292] width 789 height 22
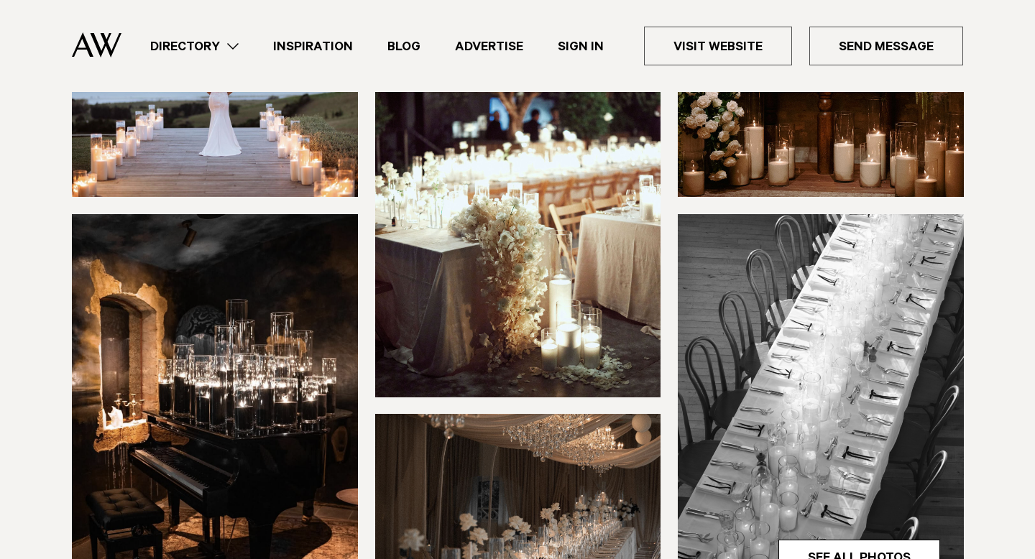
scroll to position [0, 0]
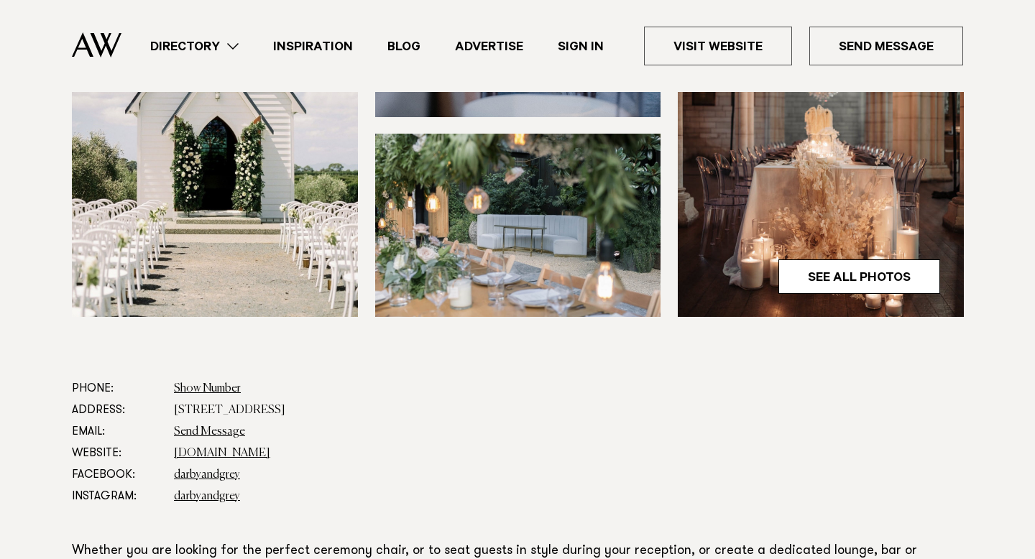
scroll to position [587, 0]
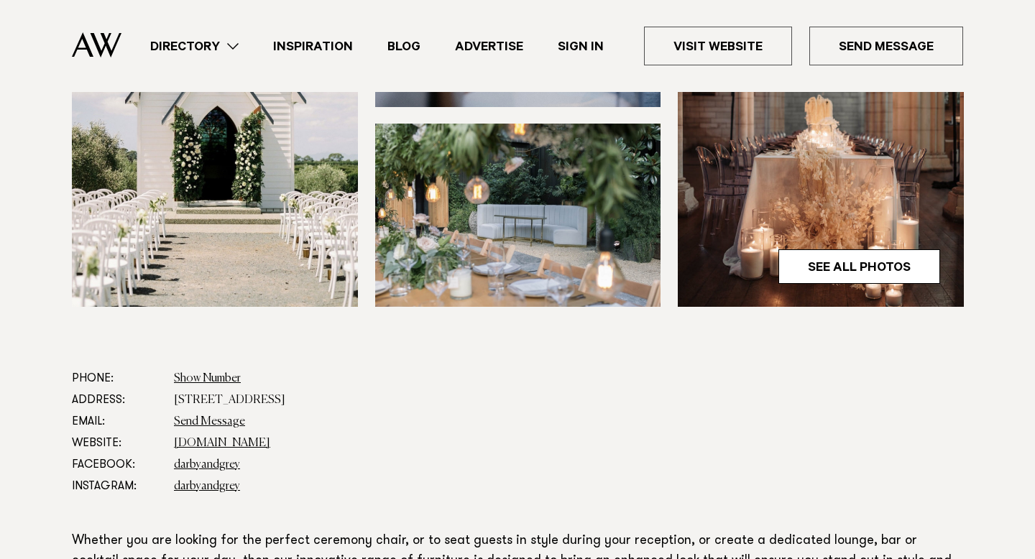
click at [596, 433] on dd "[DOMAIN_NAME]" at bounding box center [568, 444] width 789 height 22
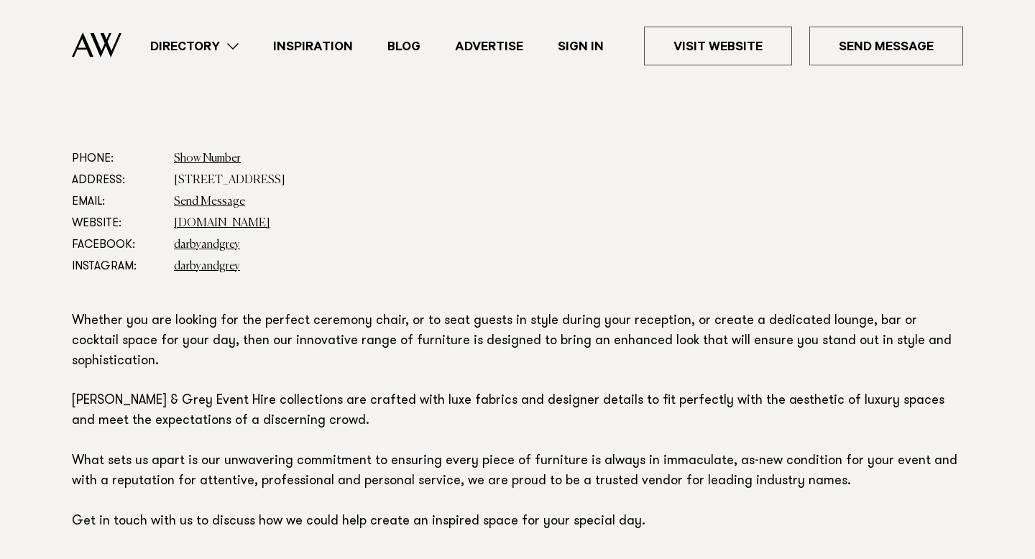
scroll to position [809, 0]
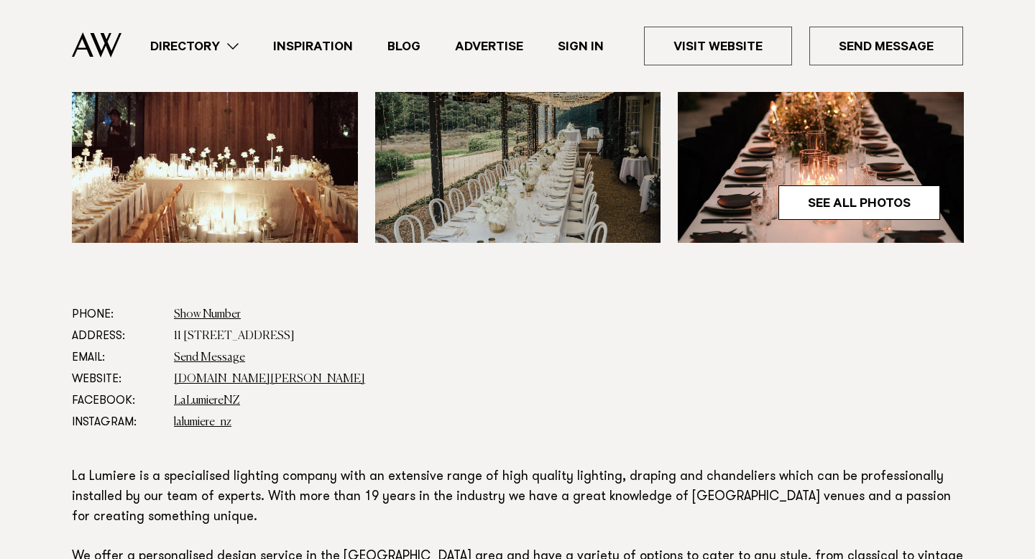
scroll to position [621, 0]
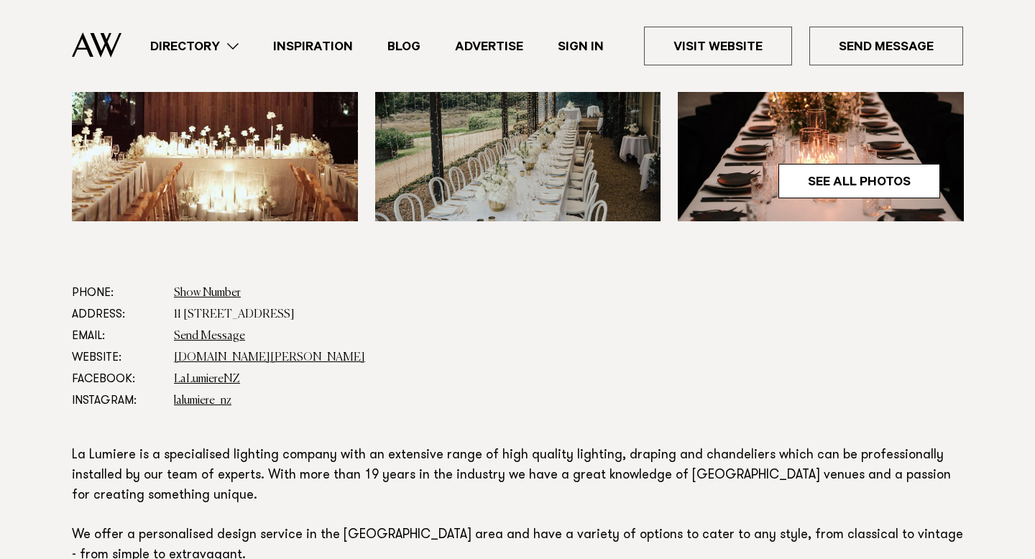
click at [925, 381] on dd "LaLumiereNZ" at bounding box center [568, 380] width 789 height 22
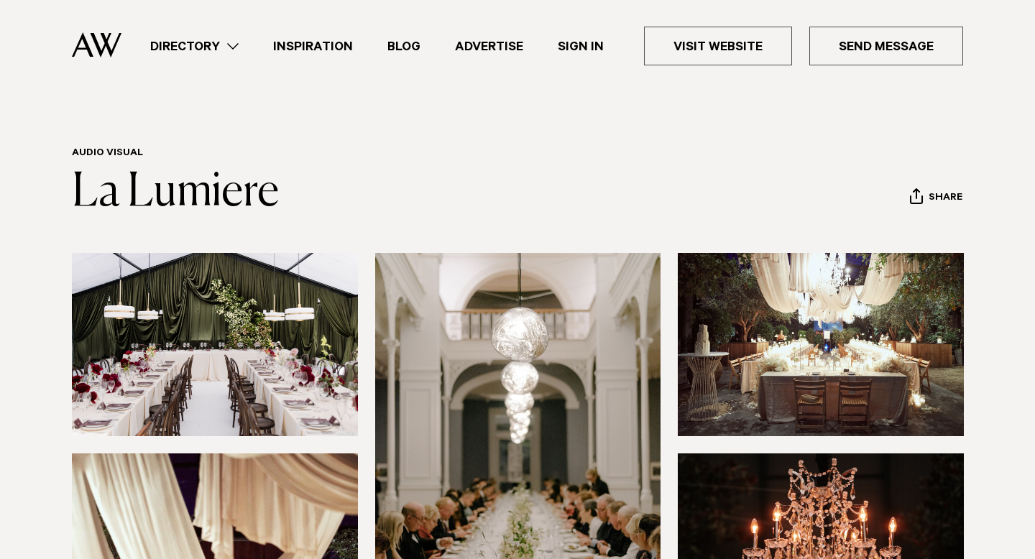
scroll to position [0, 0]
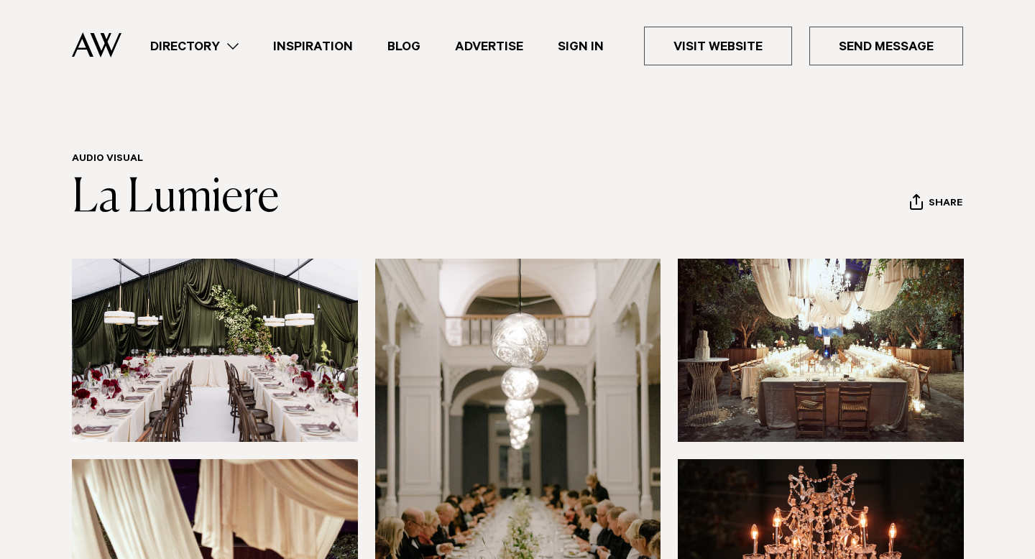
click at [112, 35] on img at bounding box center [97, 44] width 50 height 25
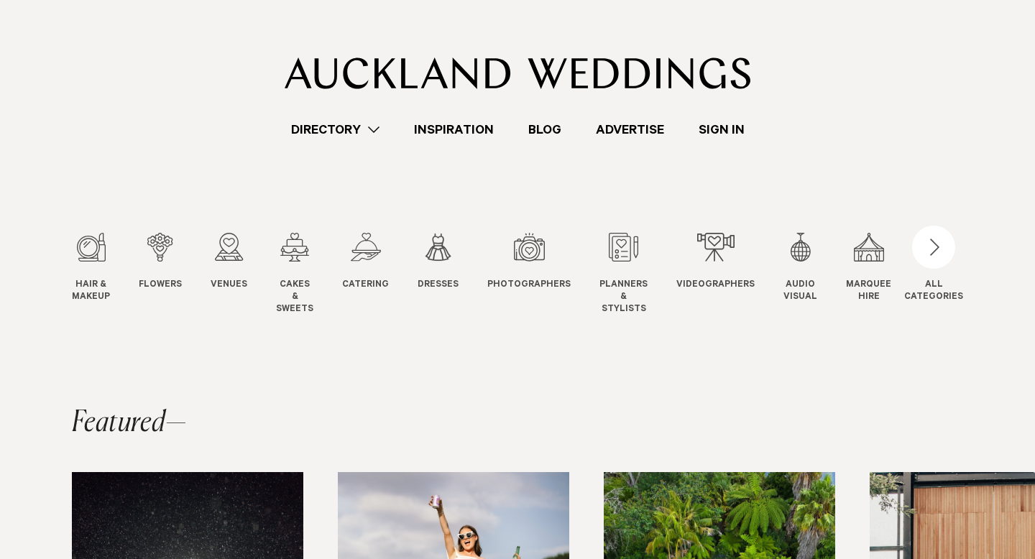
click at [583, 354] on section "Hair & Makeup Hair & Makeup Flowers Flowers Venues Venues Cakes" at bounding box center [517, 250] width 1035 height 223
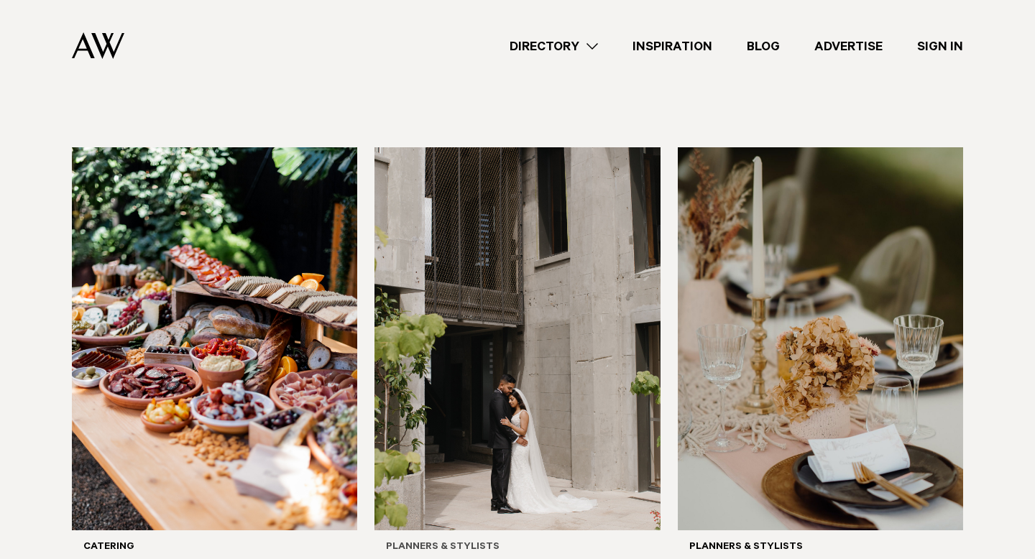
scroll to position [475, 0]
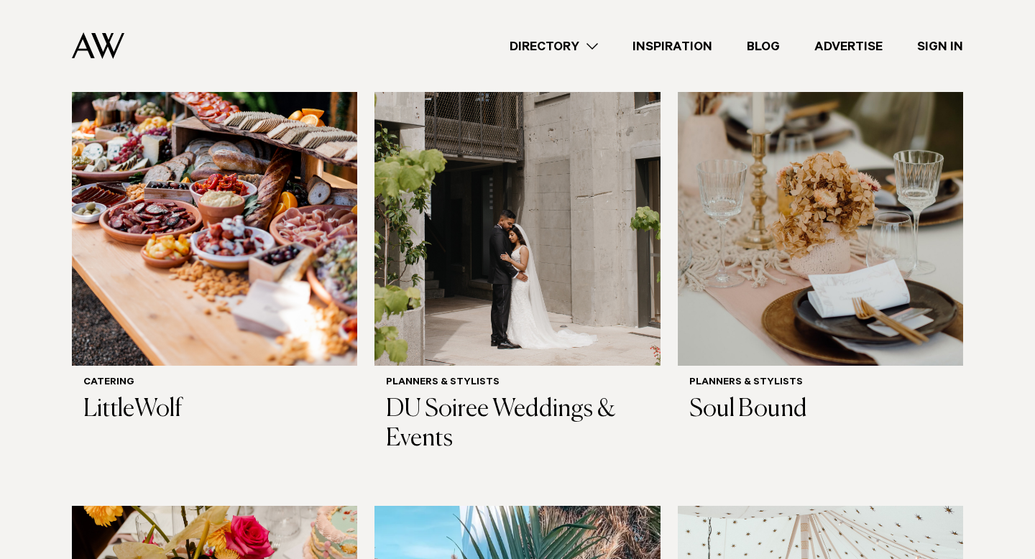
scroll to position [0, 0]
